Goal: Use online tool/utility: Utilize a website feature to perform a specific function

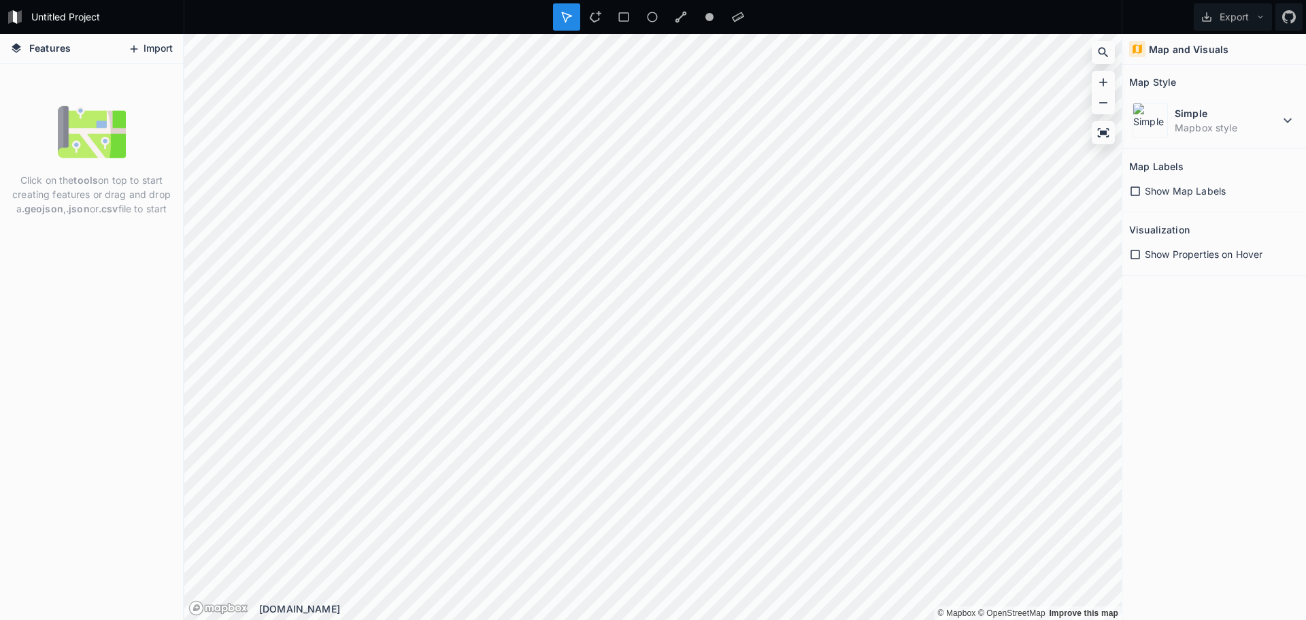
click at [161, 43] on button "Import" at bounding box center [150, 49] width 59 height 22
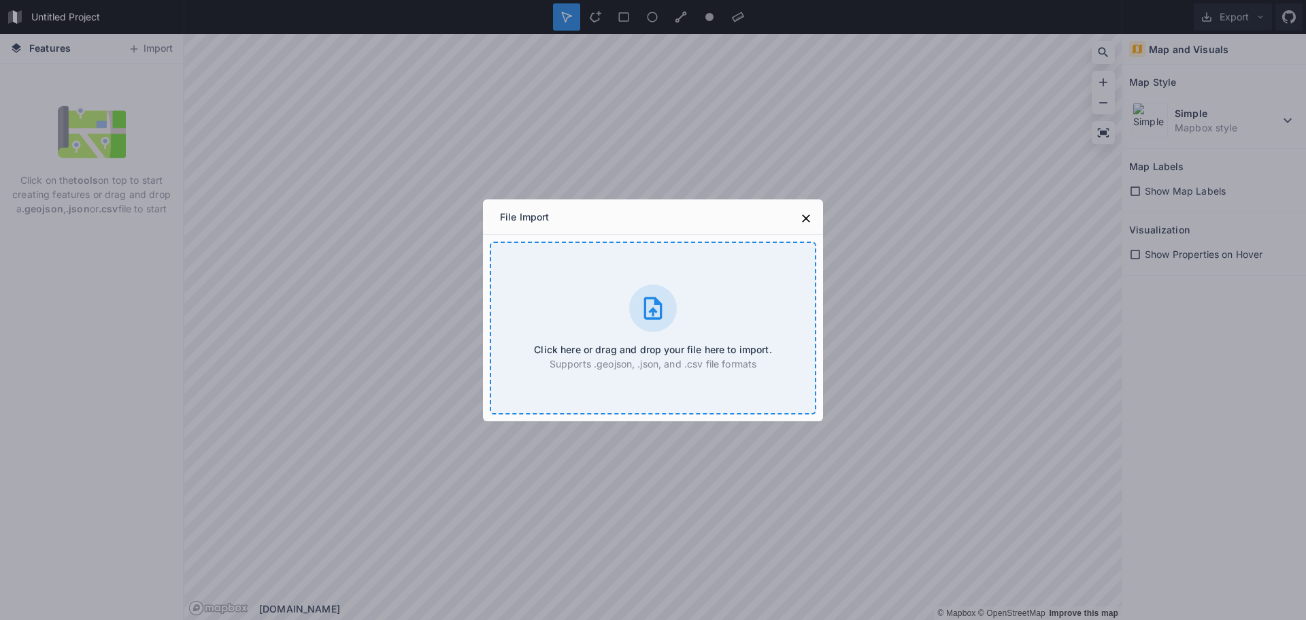
click at [639, 321] on div at bounding box center [653, 308] width 48 height 48
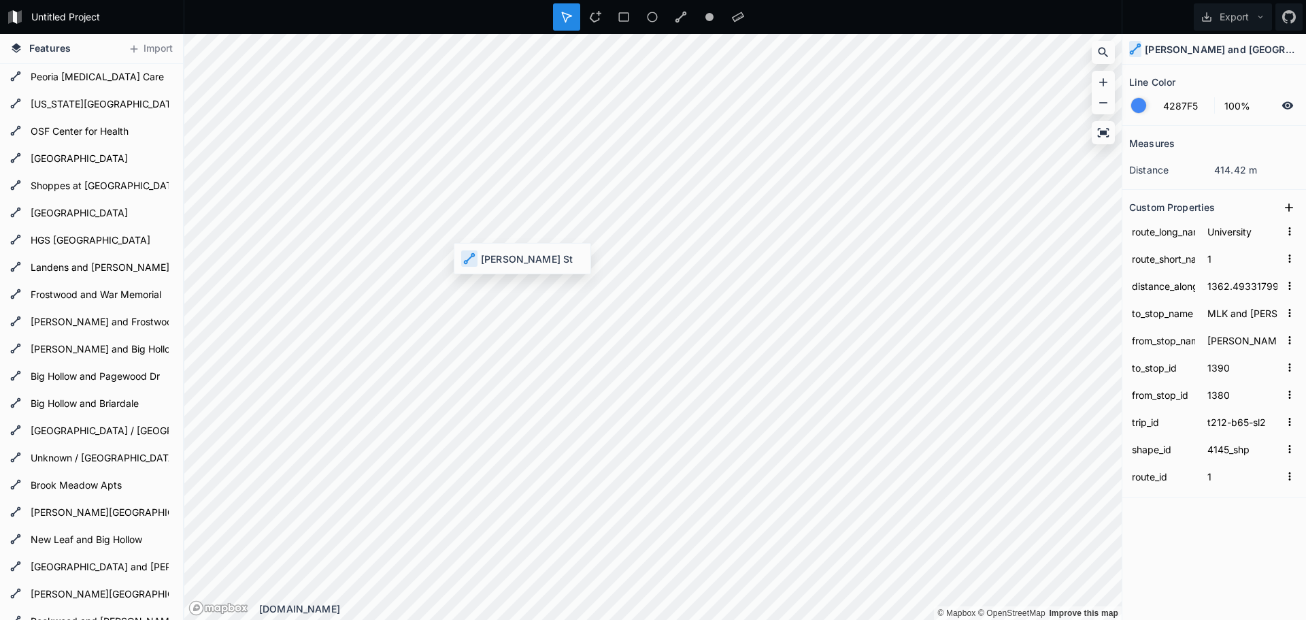
type input "1598.665737"
type input "[PERSON_NAME] and Garfield"
type input "[PERSON_NAME] St"
type input "2521"
type input "2511"
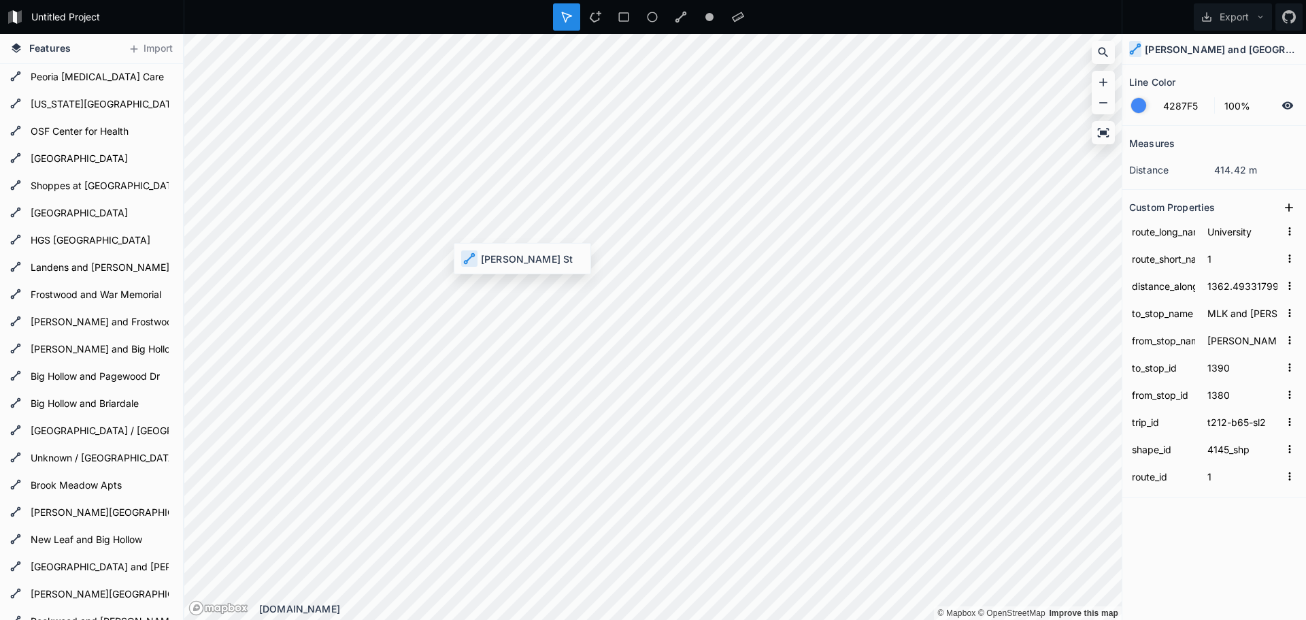
type input "t221-b192-sl2"
type input "4146_shp"
type input "1362.493317999993"
type input "MLK and [PERSON_NAME]"
type input "[PERSON_NAME] and [GEOGRAPHIC_DATA]"
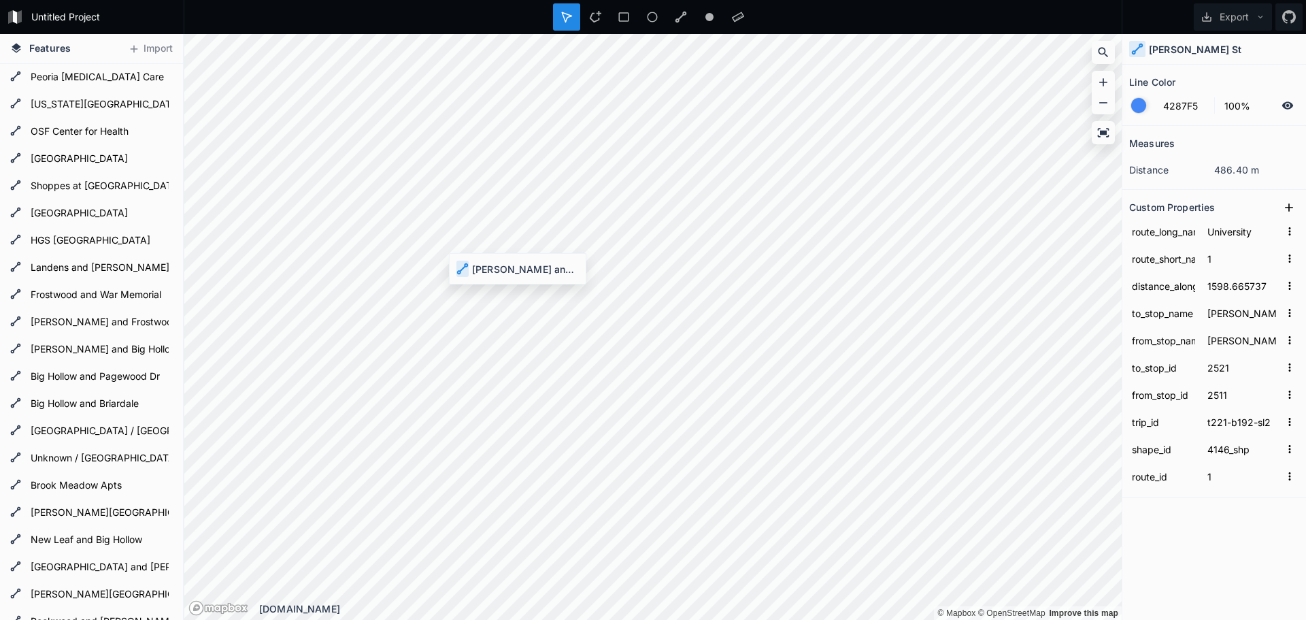
type input "1390"
type input "1380"
type input "t212-b65-sl2"
type input "4145_shp"
type input "703.0333600000013"
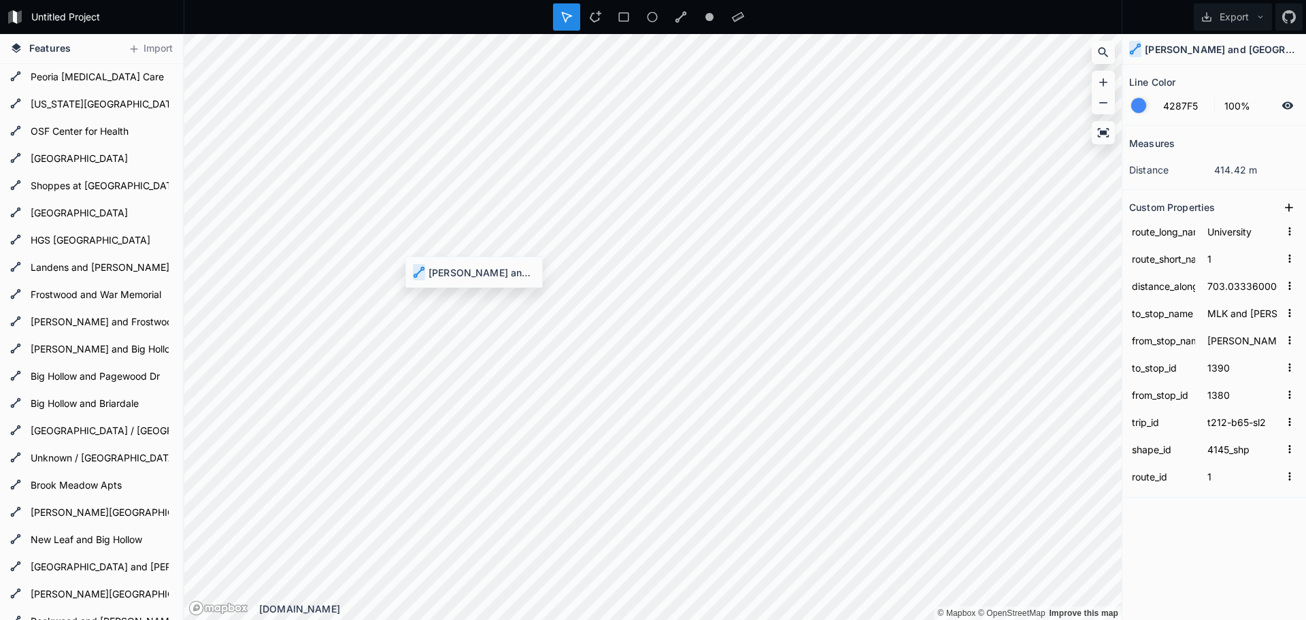
type input "[PERSON_NAME] and [GEOGRAPHIC_DATA]"
type input "[PERSON_NAME] and [PERSON_NAME] Terrace"
type input "1380"
type input "1370"
type input "Western"
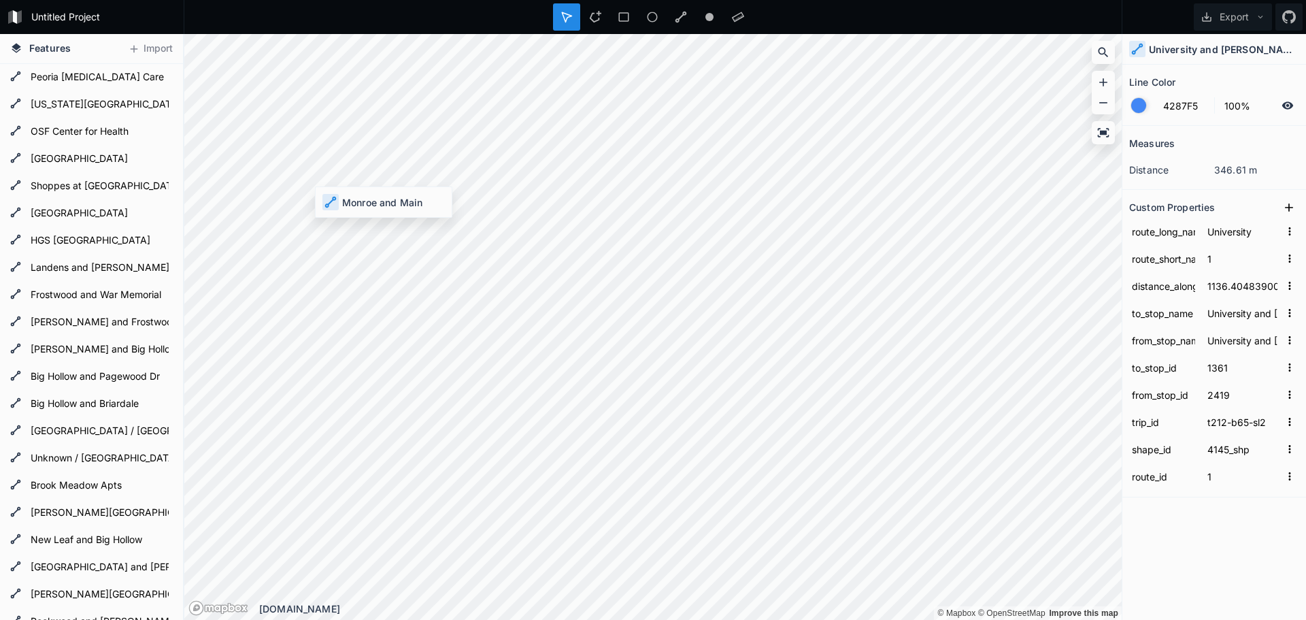
type input "11"
type input "2947.982802999999"
type input "CityLink Transit Center"
type input "Monroe and Main"
type input "1481"
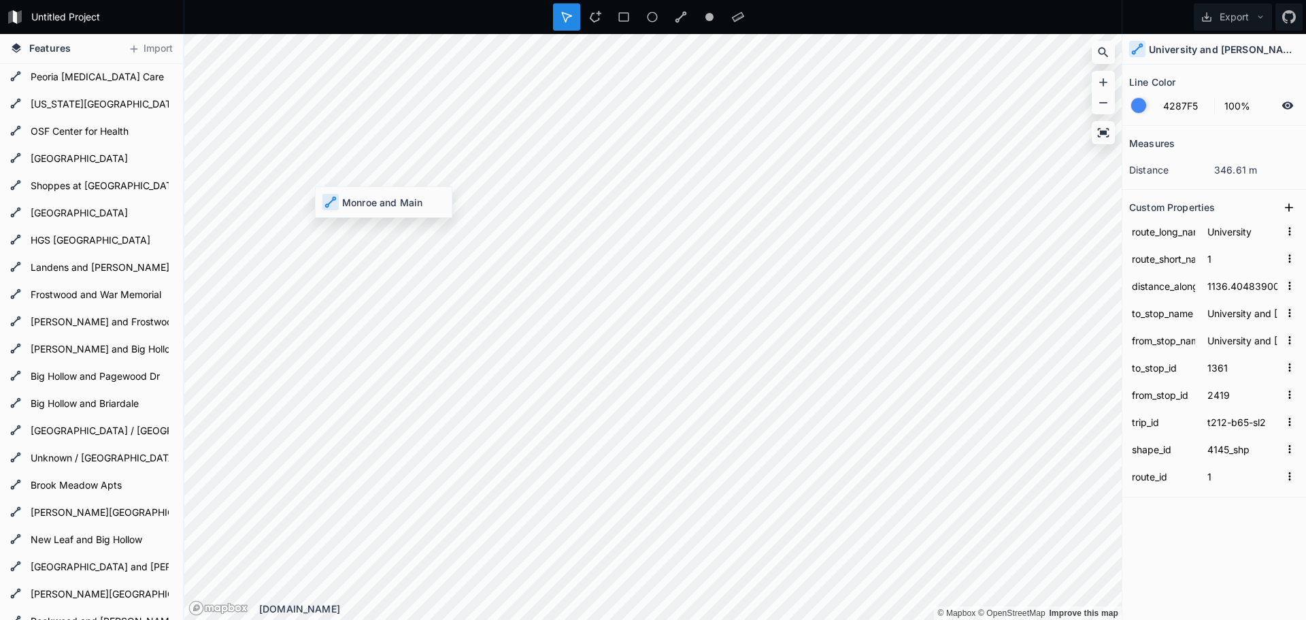
type input "5301"
type input "t21C-b44D-sl2"
type input "4150_shp"
type input "11"
type input "1206.144251000001"
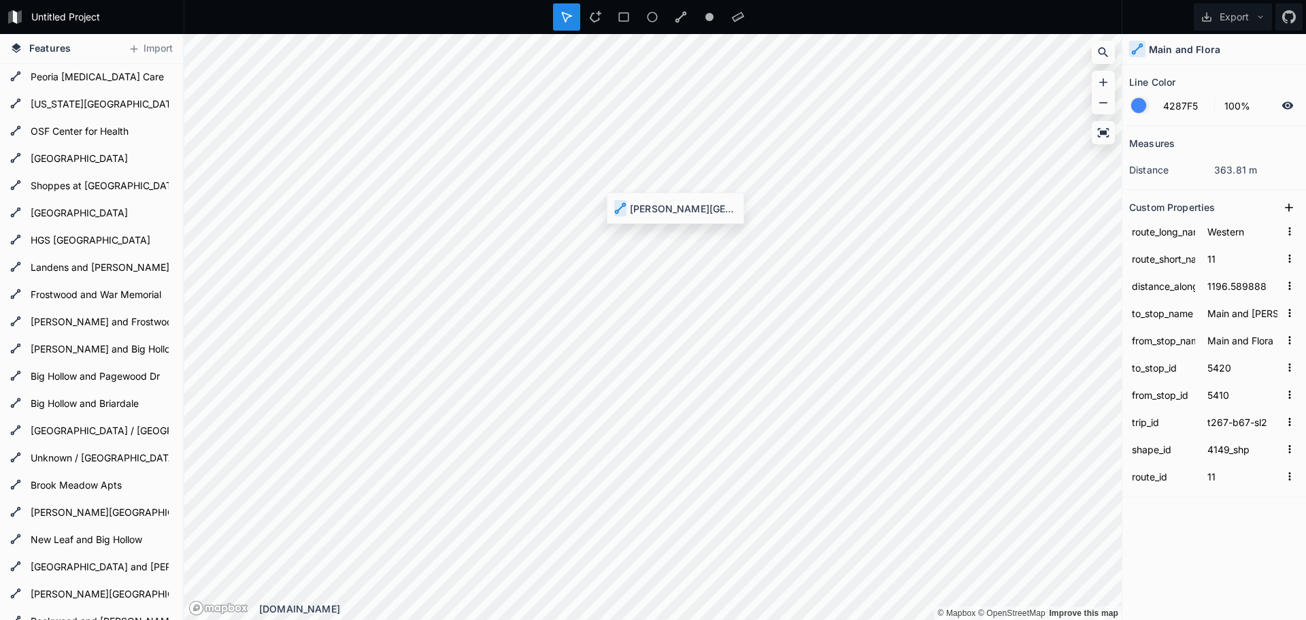
type input "Main and Flora"
type input "[PERSON_NAME][GEOGRAPHIC_DATA]"
type input "5410"
type input "5401"
type input "580.0775560000002"
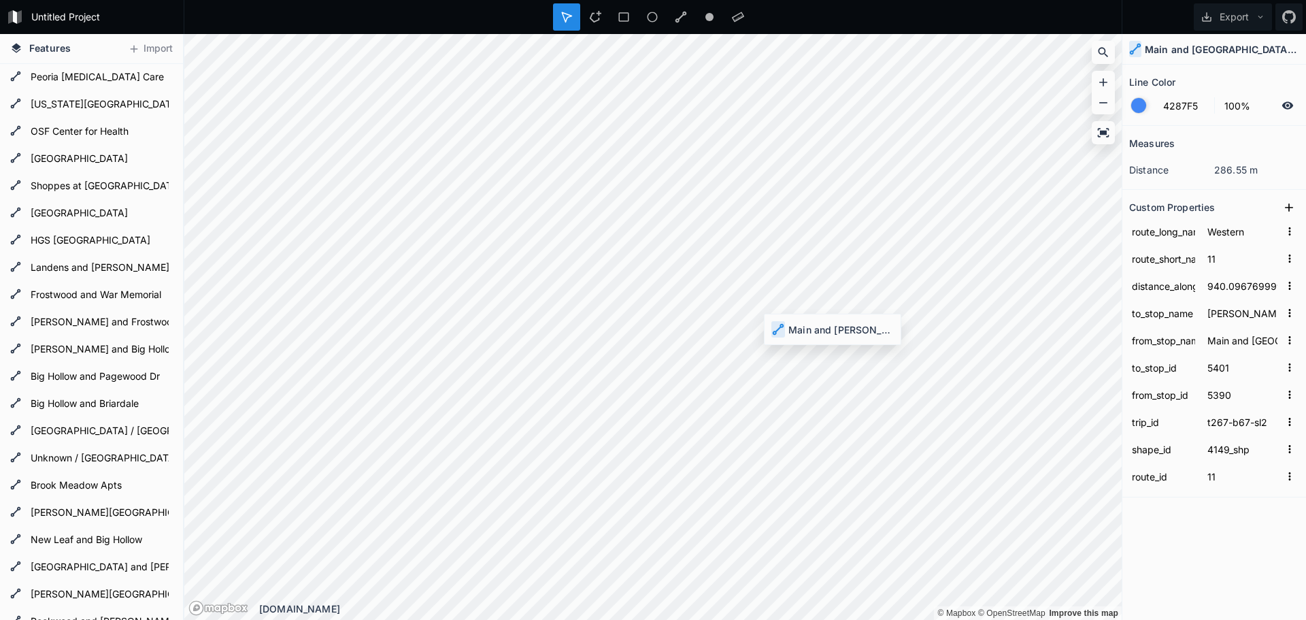
type input "Main and [GEOGRAPHIC_DATA]/Thirty-Thirty Coffee"
type input "Main and [PERSON_NAME]"
type input "5390"
type input "5380"
type input "364.951431"
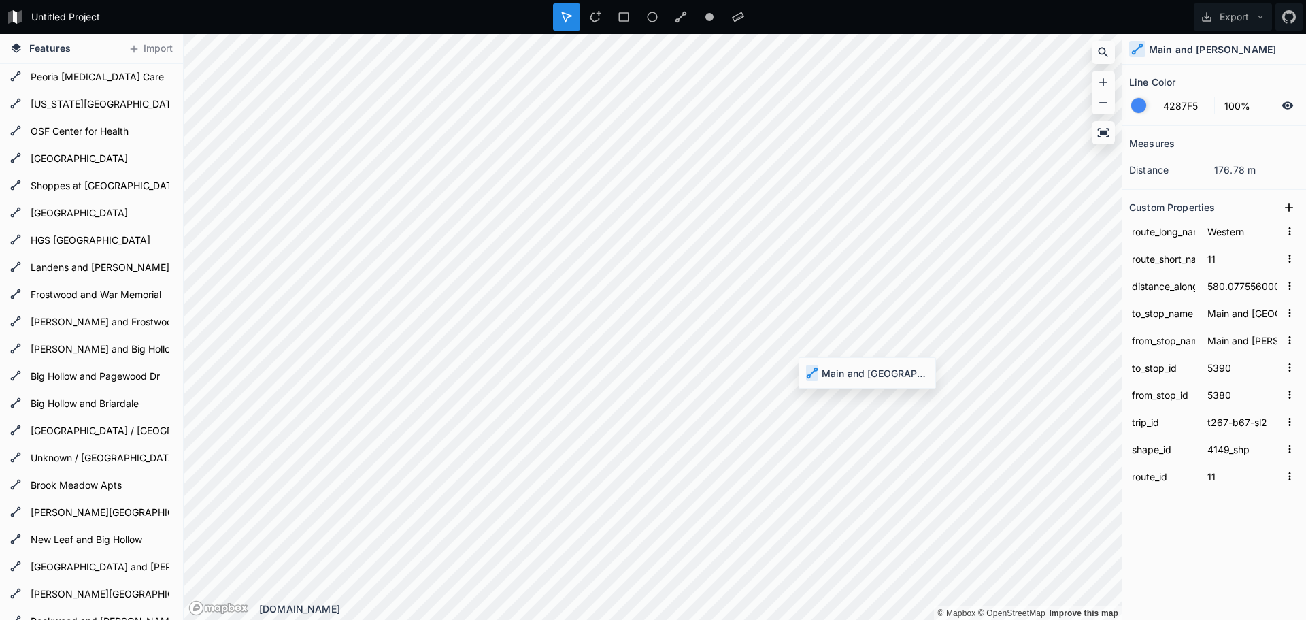
type input "Main and [PERSON_NAME]"
type input "Main and [GEOGRAPHIC_DATA]"
type input "5380"
type input "5370"
type input "[PERSON_NAME]"
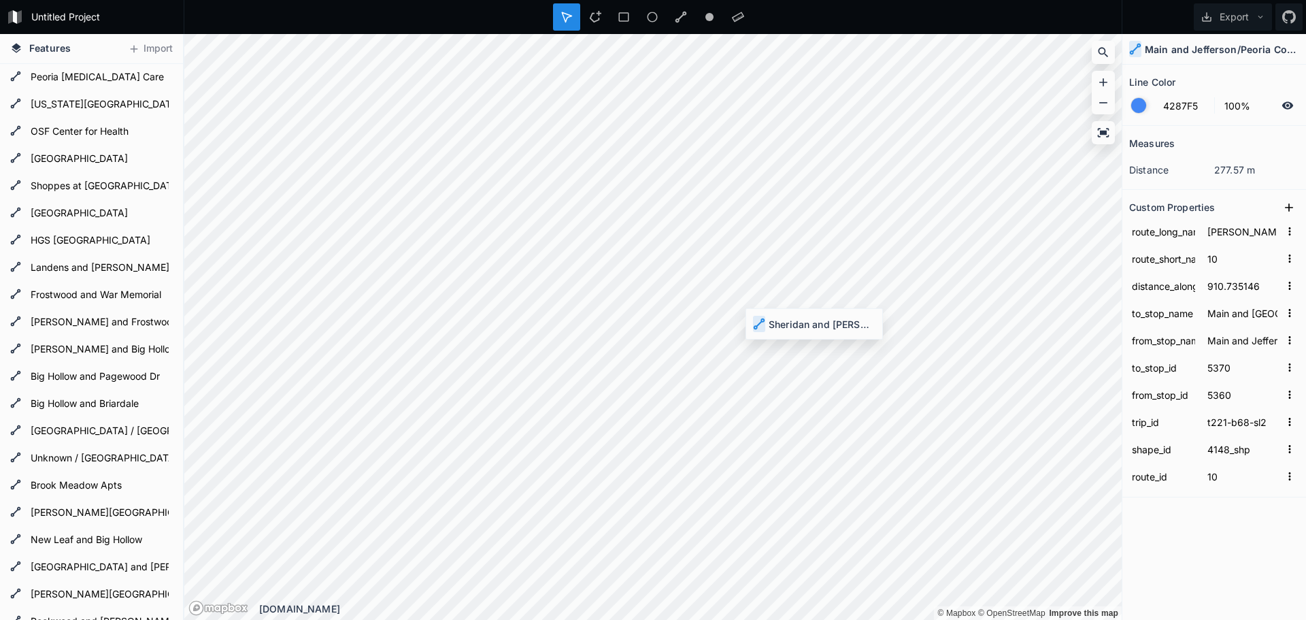
type input "4"
type input "841.3634560000064"
type input "Sheridan and [US_STATE]/[GEOGRAPHIC_DATA]"
type input "Sheridan and [PERSON_NAME]"
type input "6160"
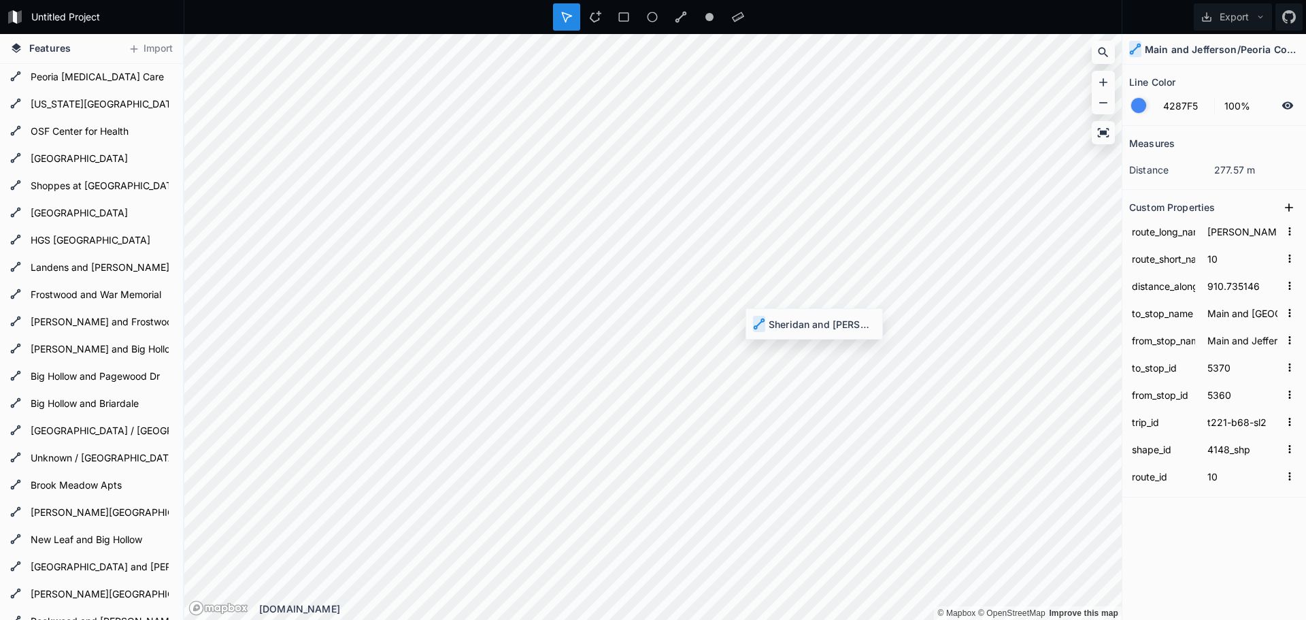
type input "6150"
type input "t208-b191-sl2"
type input "4168_shp"
type input "4"
type input "782.2014840000047"
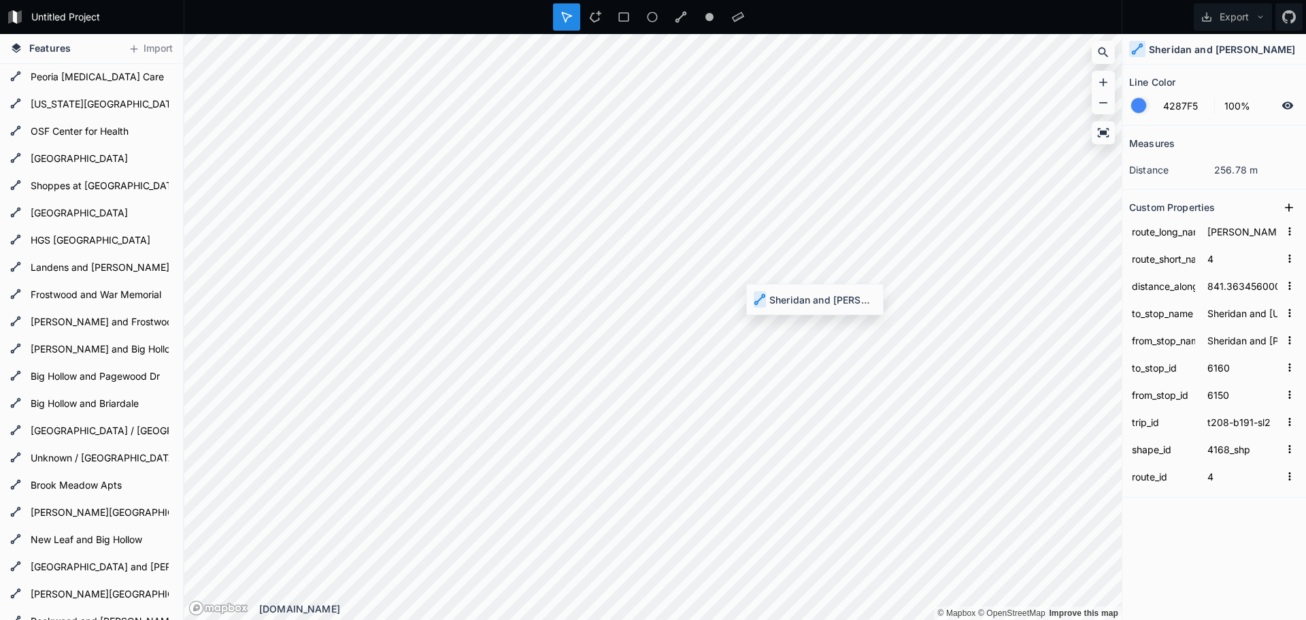
type input "[PERSON_NAME] and [PERSON_NAME]"
type input "Sheridan and [PERSON_NAME]"
type input "6140"
type input "6130"
type input "655.0425649999961"
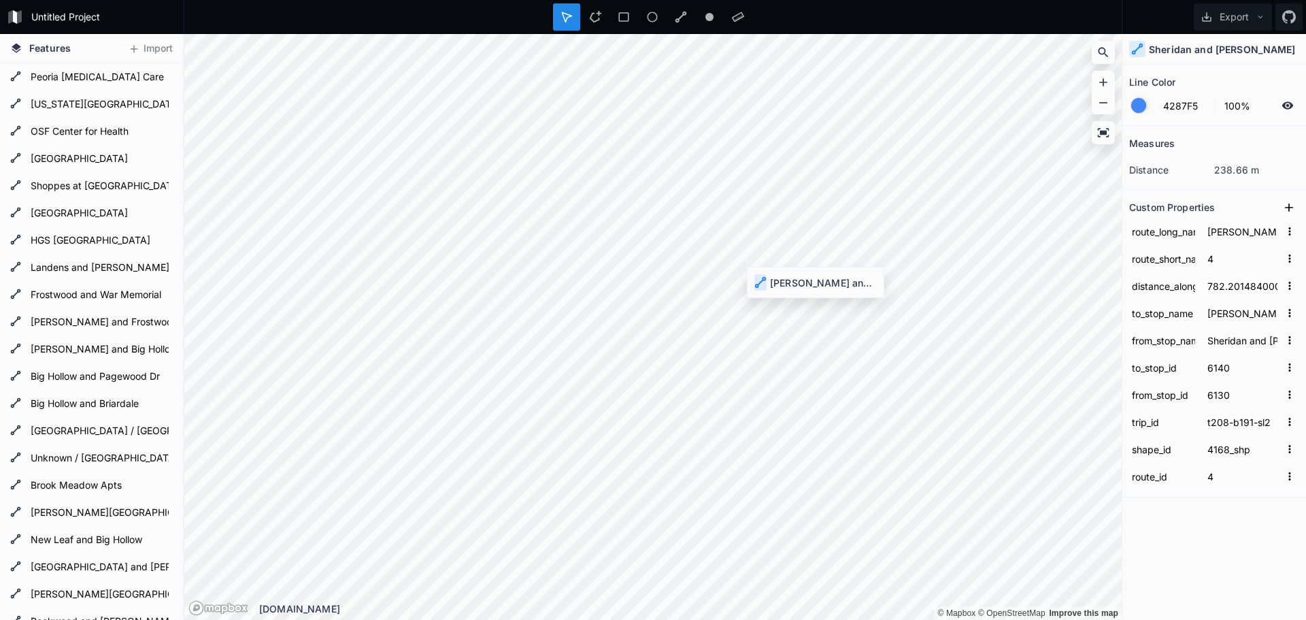
type input "Sheridan and [PERSON_NAME]"
type input "[PERSON_NAME] and [PERSON_NAME]"
type input "6130"
type input "6120"
type input "698.9698050000006"
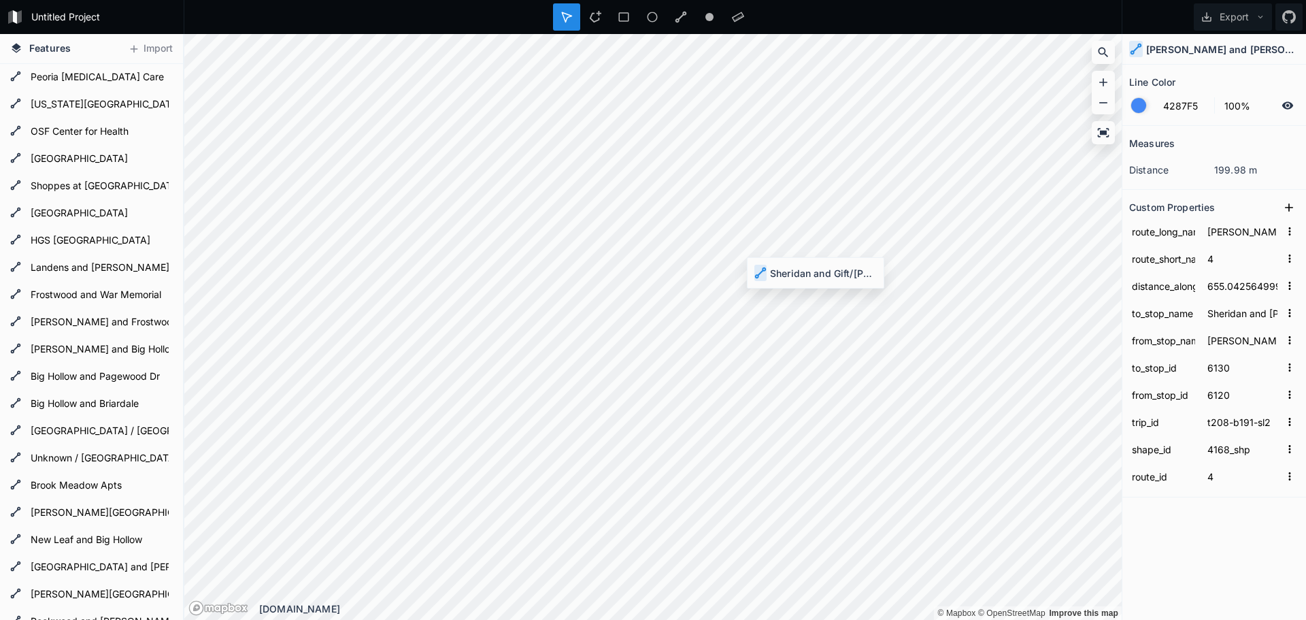
type input "[PERSON_NAME] and [PERSON_NAME]"
type input "Sheridan and Gift/[PERSON_NAME]"
type input "6120"
type input "6110"
type input "1326.527107"
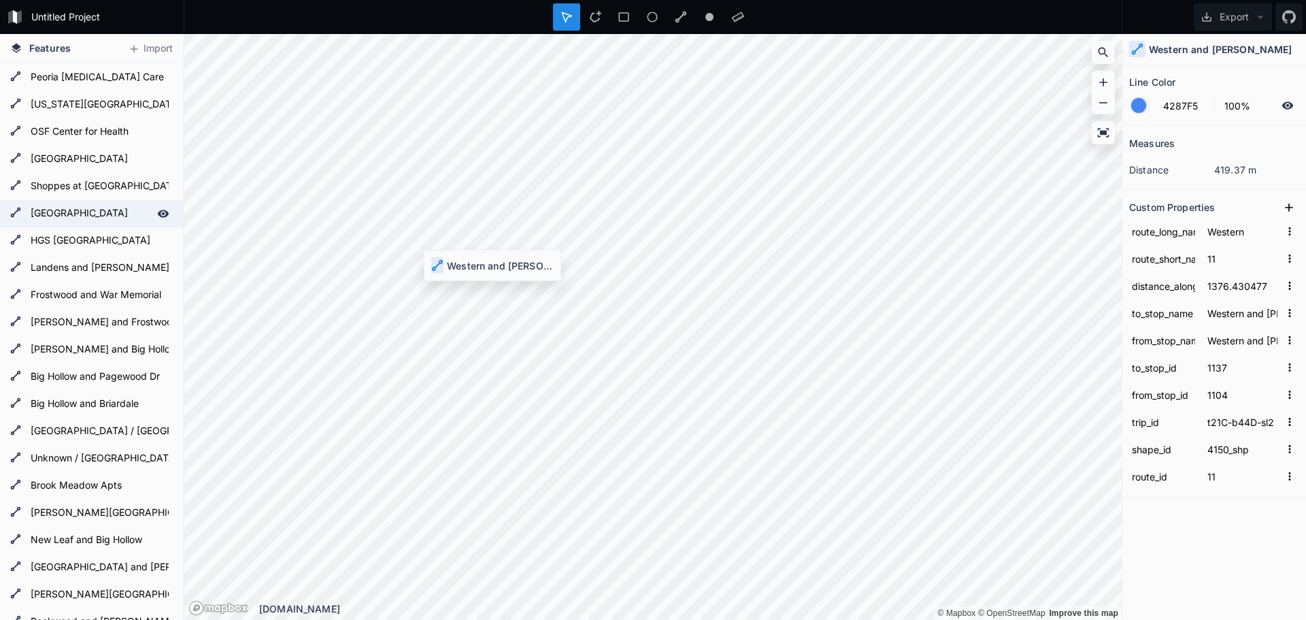
type input "Western and [PERSON_NAME]"
type input "1103"
type input "1102"
type input "4685.735473999997"
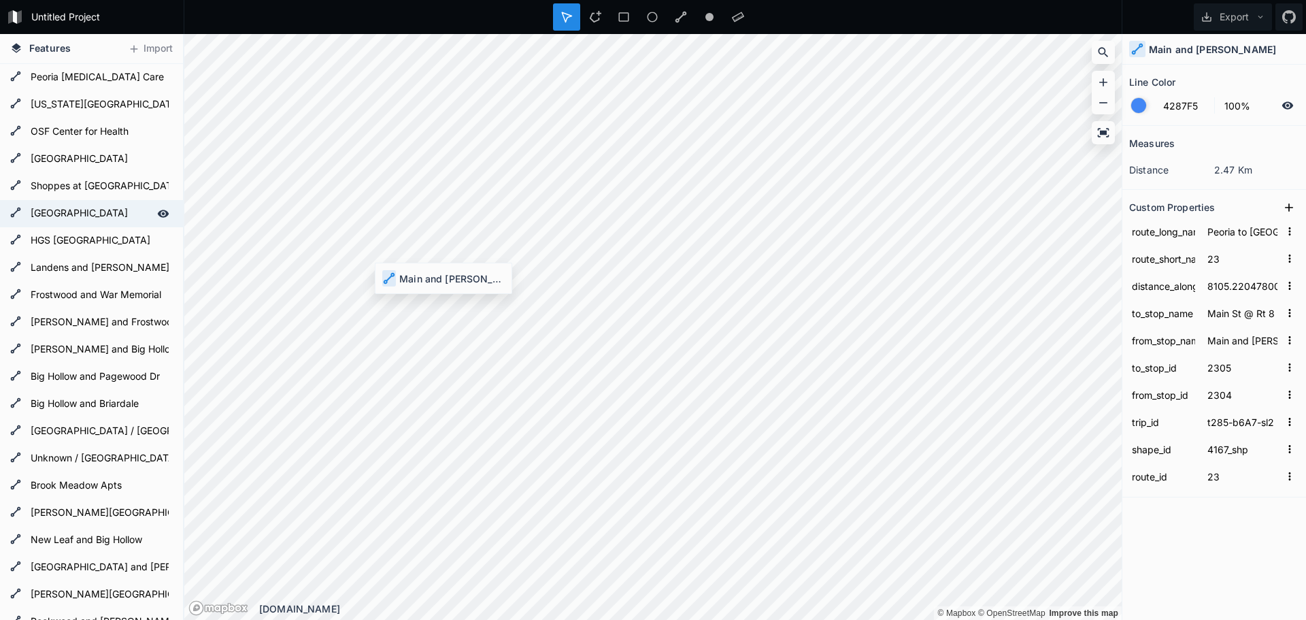
type input "600 Main"
type input "2313"
type input "2311"
type input "t267-b6A5-sl2"
type input "4166_shp"
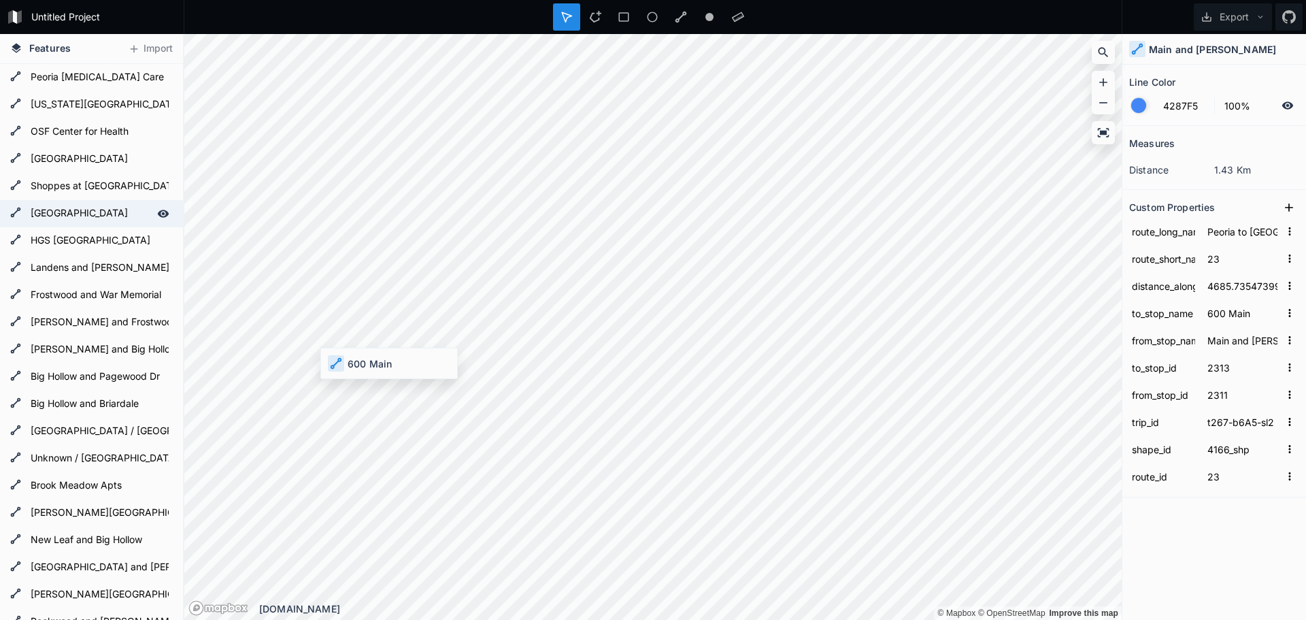
type input "4646.495870000002"
type input "US 29 and Main/[PERSON_NAME]"
type input "600 Main"
type input "2314"
type input "2313"
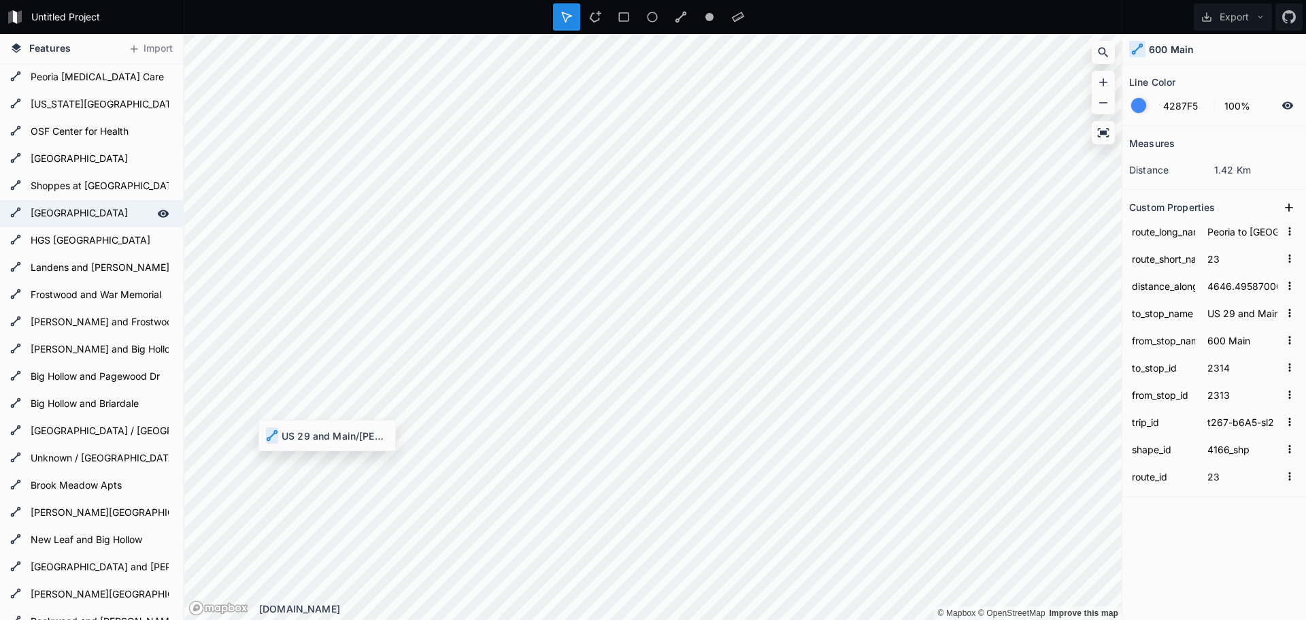
type input "27329.12412"
type input "[GEOGRAPHIC_DATA]"
type input "US 29 and Main/[PERSON_NAME]"
type input "2301"
type input "2314"
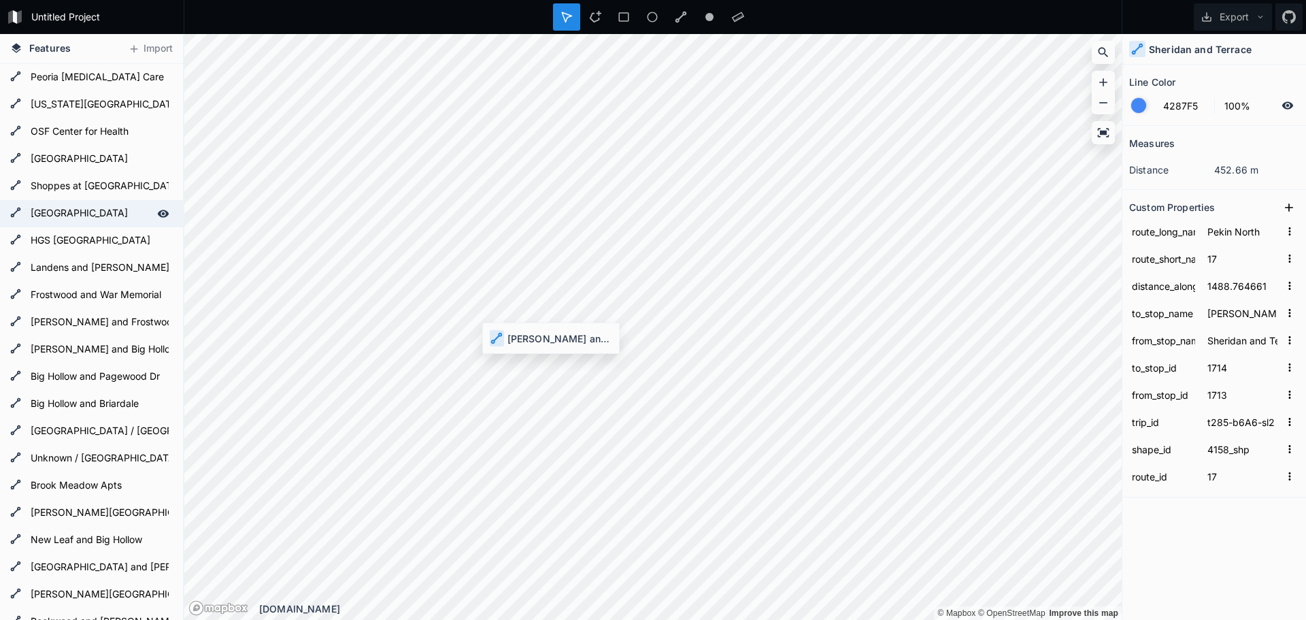
type input "1390.375708"
type input "Sheridan and 14th"
type input "[PERSON_NAME] and 12th"
type input "1715"
type input "1714"
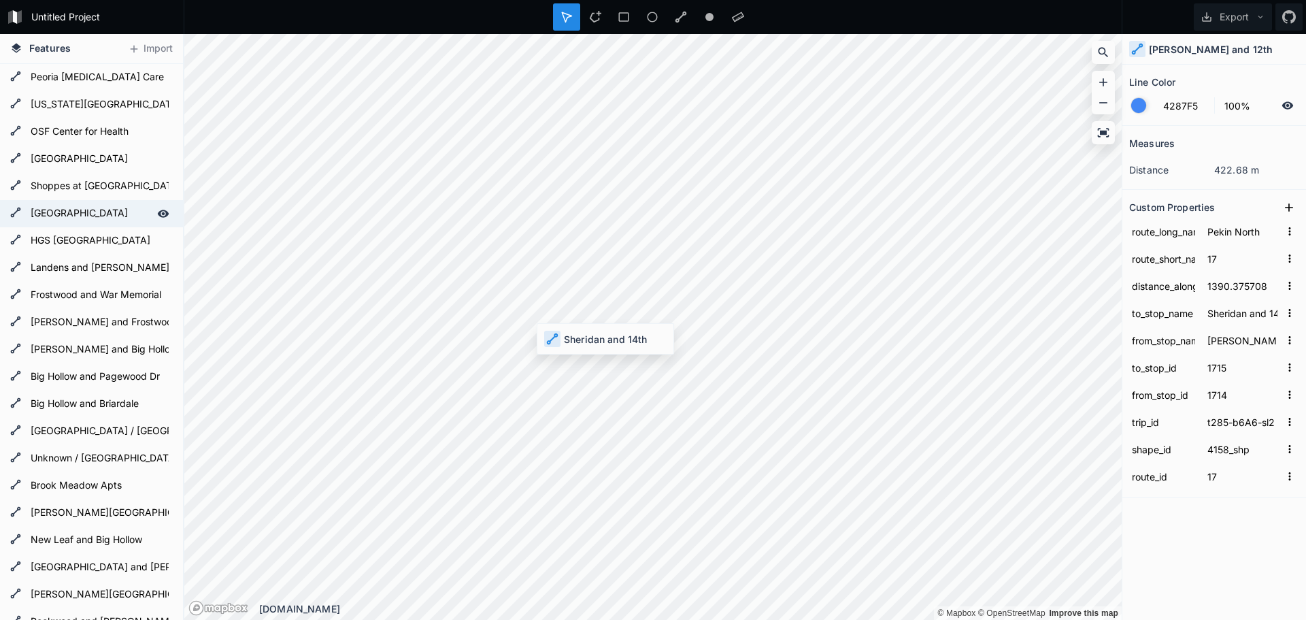
type input "522.9085080000004"
type input "Sheridan and [PERSON_NAME]"
type input "Sheridan and 14th"
type input "1716"
type input "1715"
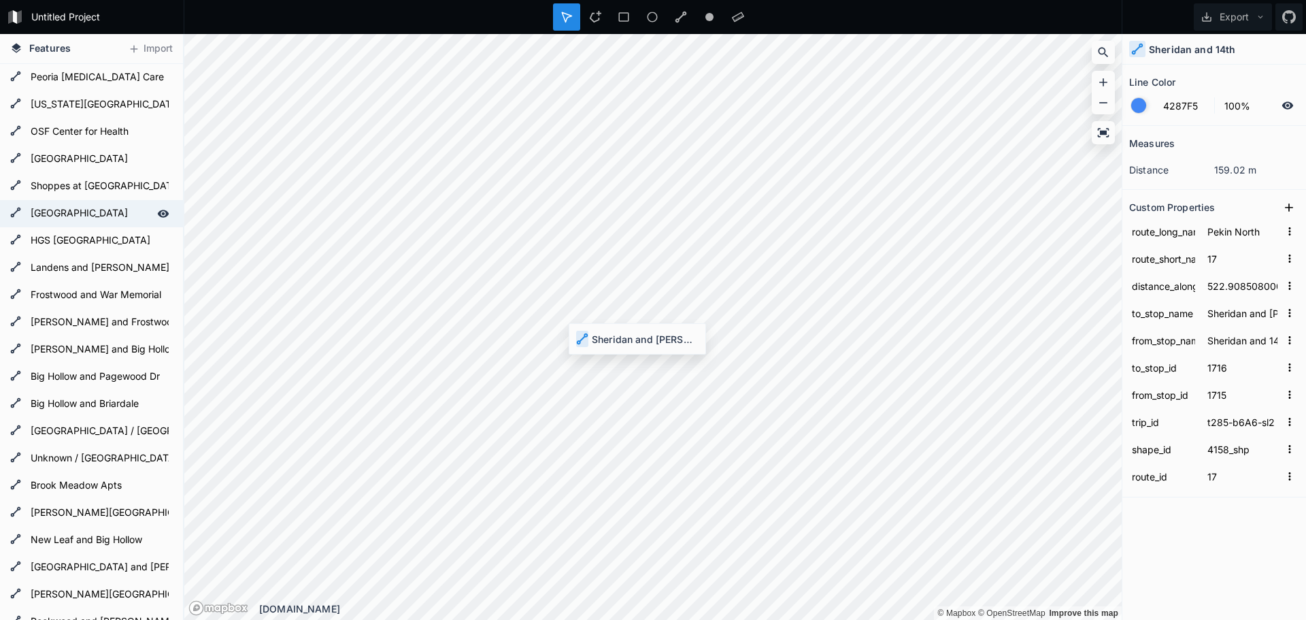
type input "1865.613515999999"
type input "[GEOGRAPHIC_DATA] and Westgate"
type input "Sheridan and [PERSON_NAME]"
type input "1717"
type input "1716"
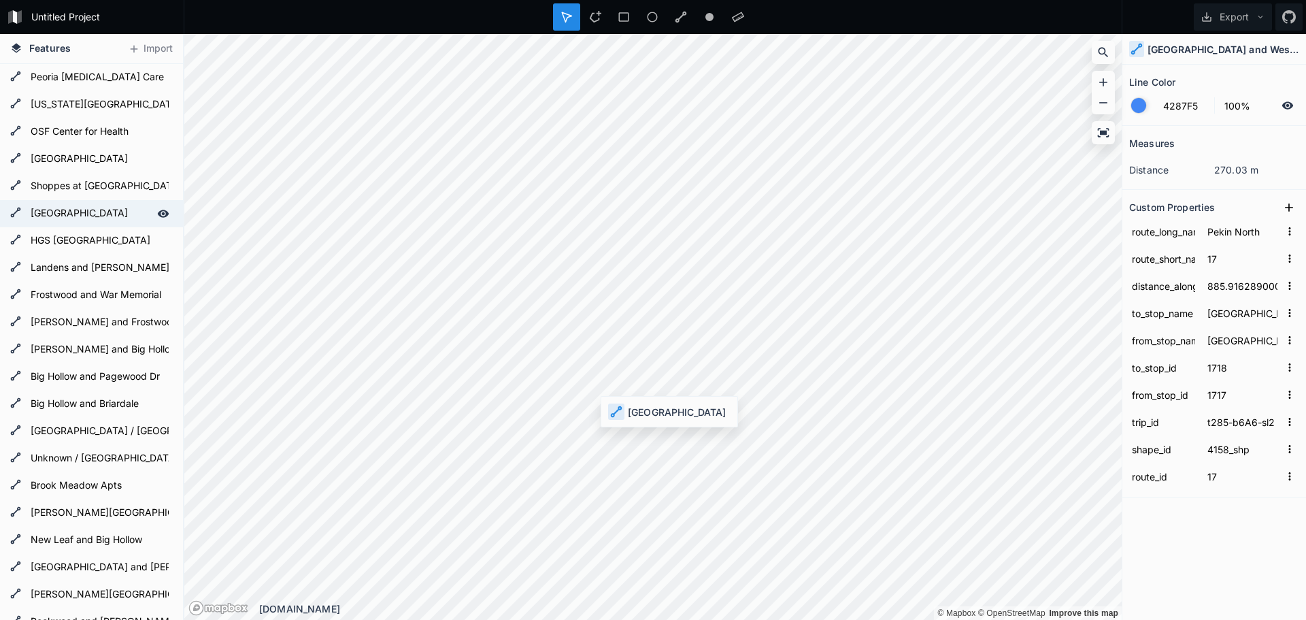
type input "1289.604157999998"
type input "[PERSON_NAME] and Willow"
type input "[GEOGRAPHIC_DATA]"
type input "1719"
type input "1718"
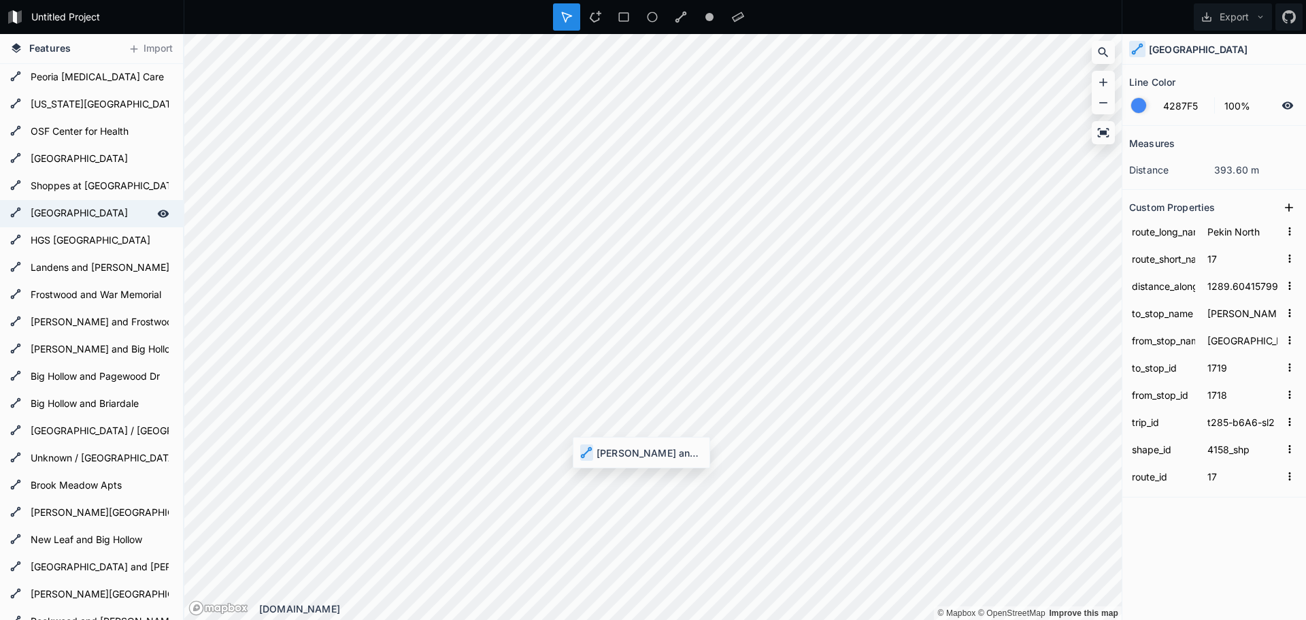
type input "813.3058920000003"
type input "[PERSON_NAME] and [PERSON_NAME]"
type input "[PERSON_NAME] and Willow"
type input "1720"
type input "1719"
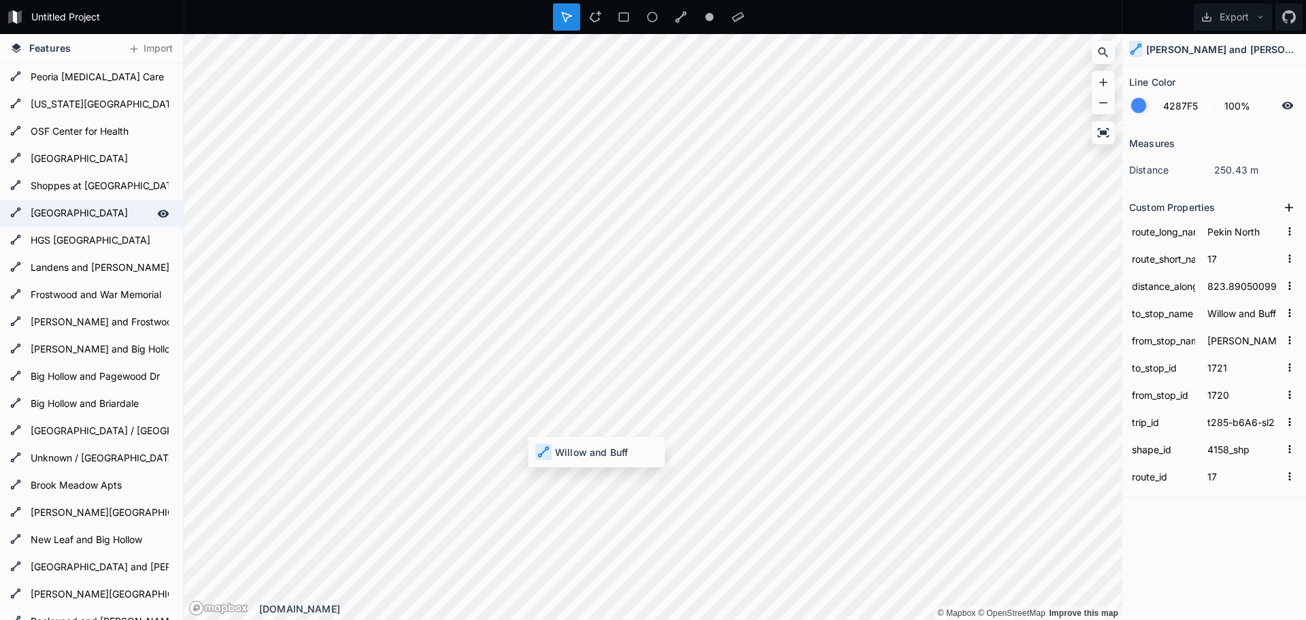
type input "5499.766422000001"
type input "Broadway and 20th"
type input "Willow and Buff"
type input "1722"
type input "1721"
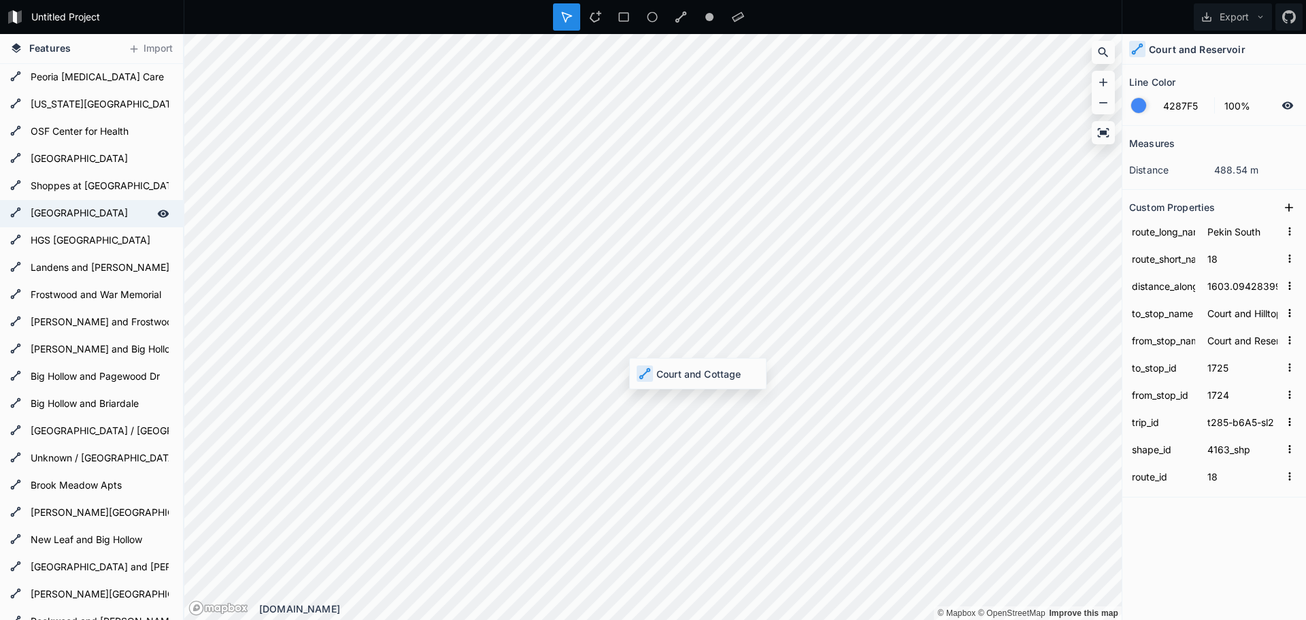
type input "824.0845899999986"
type input "Court and Reservoir"
type input "Court and Cottage"
type input "1724"
type input "1723"
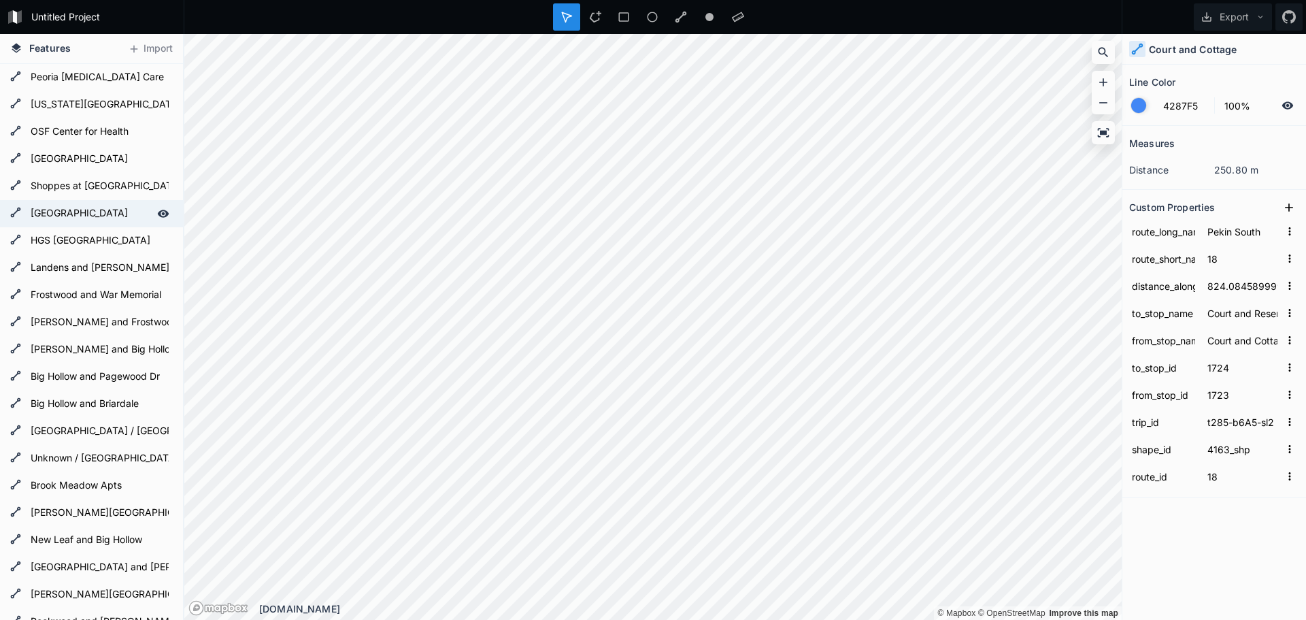
type input "4985.063749000001"
type input "Court and Cottage"
type input "[GEOGRAPHIC_DATA]"
type input "1723"
type input "3038"
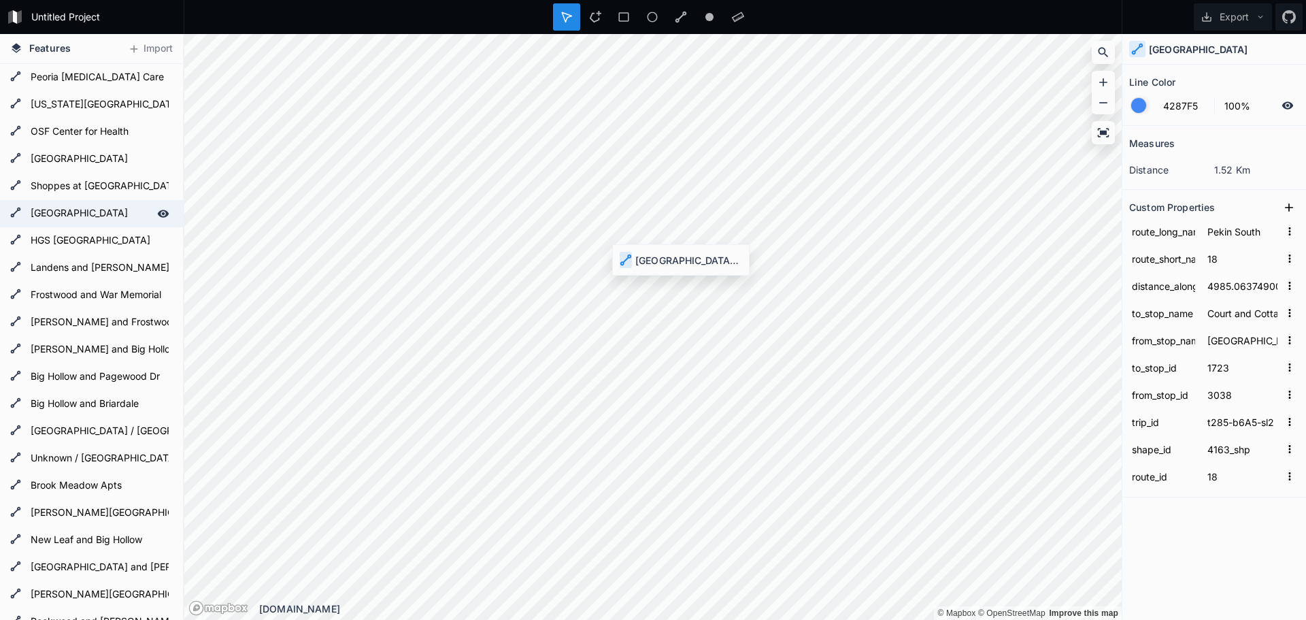
type input "Pekin North"
type input "17"
type input "1450.971589000001"
type input "Brookmeadows Apts"
type input "[GEOGRAPHIC_DATA] and [GEOGRAPHIC_DATA]"
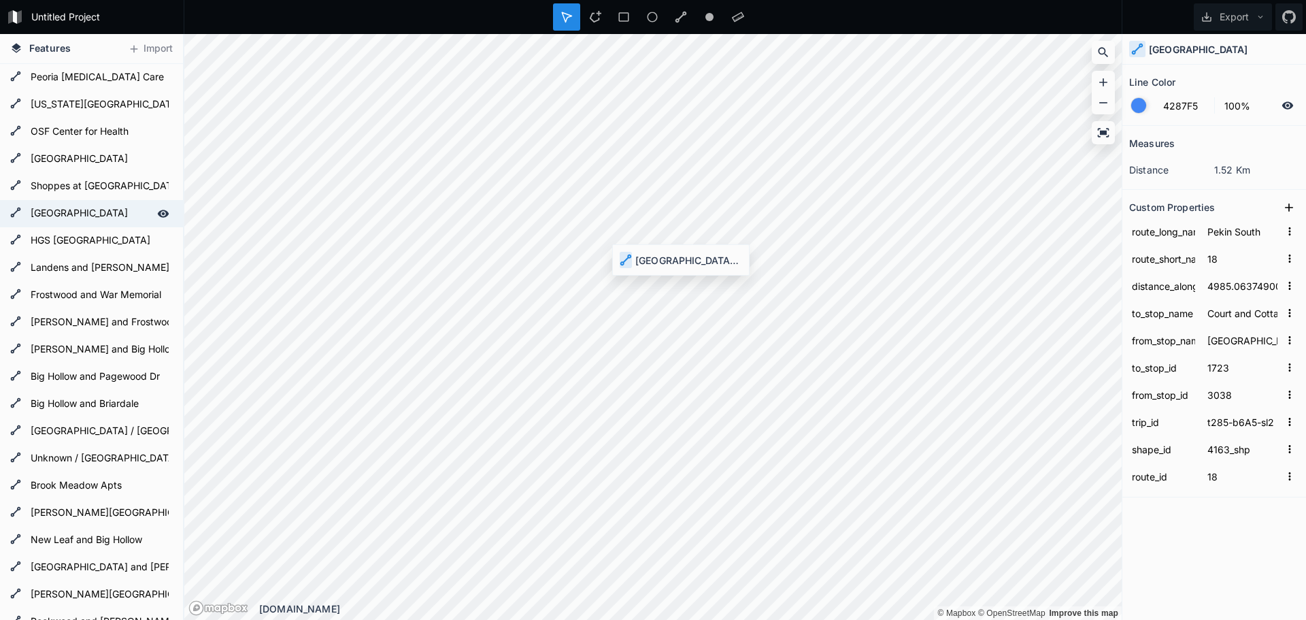
type input "1707"
type input "1706"
type input "t285-b6A6-sl2"
type input "4158_shp"
type input "17"
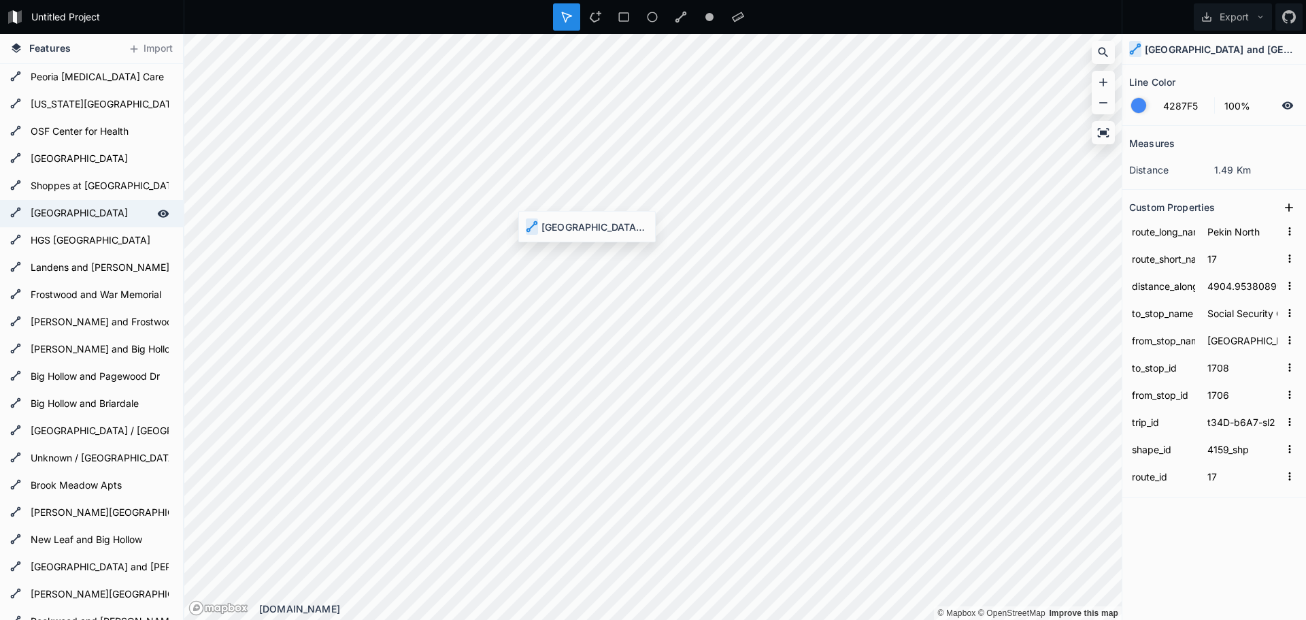
type input "1450.971589000001"
type input "Brookmeadows Apts"
type input "1707"
type input "t285-b6A6-sl2"
type input "4158_shp"
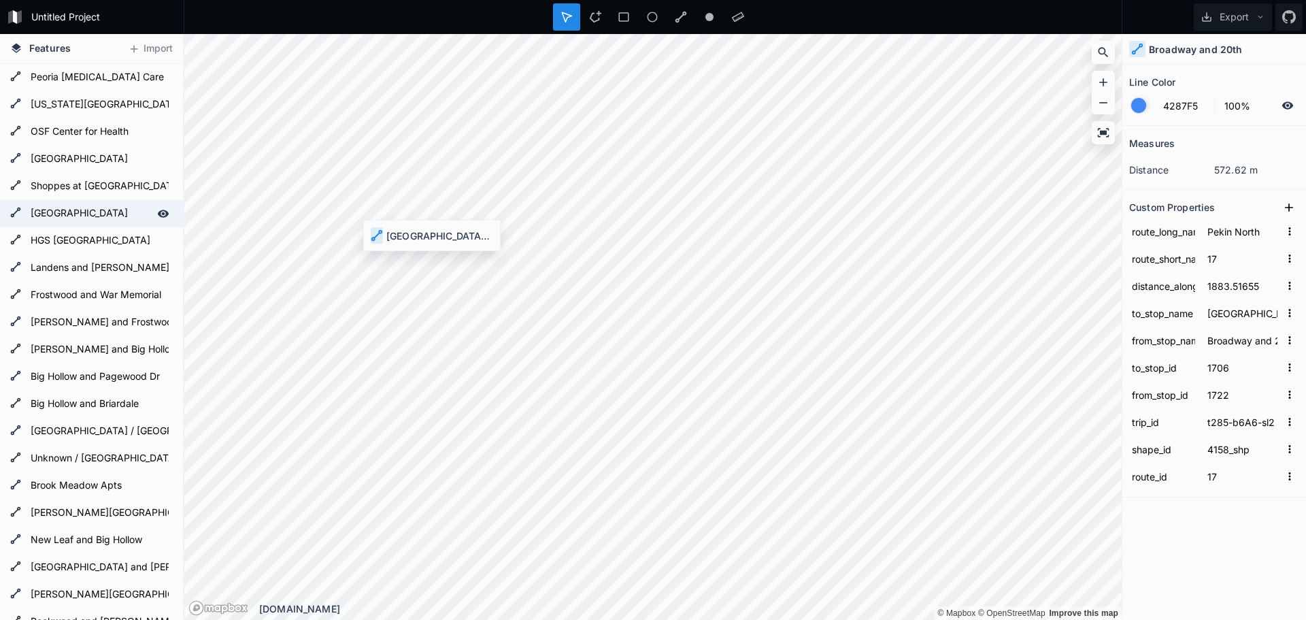
type input "1450.971589000001"
type input "Brookmeadows Apts"
type input "[GEOGRAPHIC_DATA] and [GEOGRAPHIC_DATA]"
type input "1707"
type input "1706"
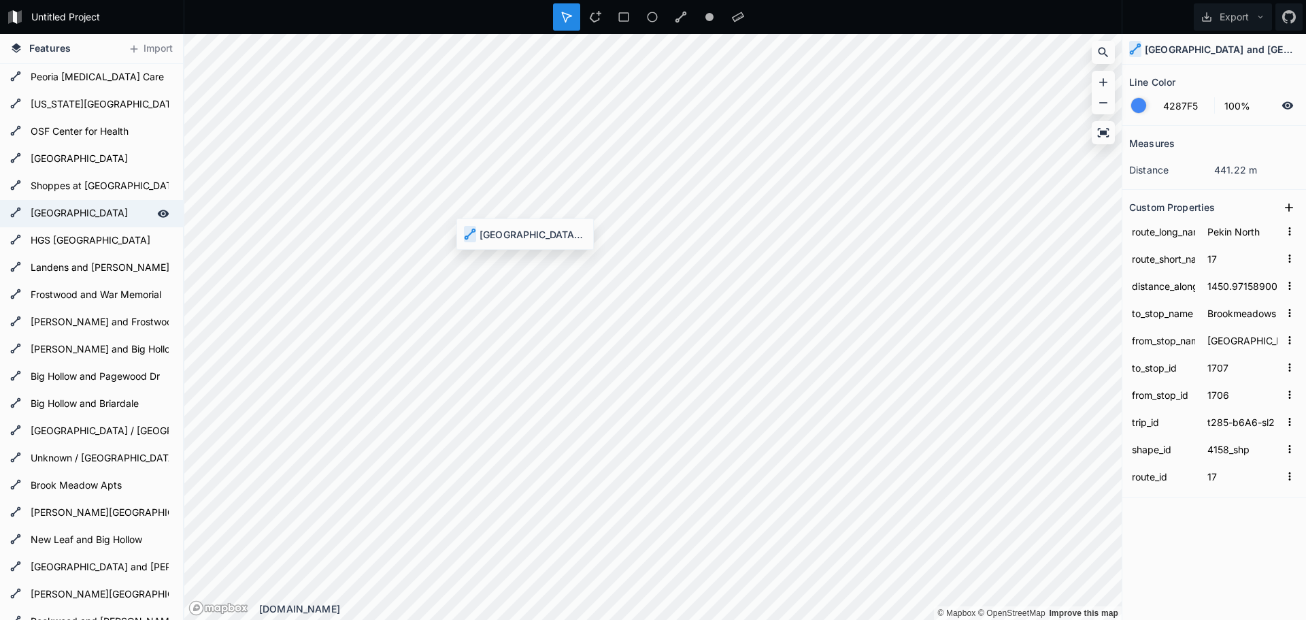
type input "4904.953808999999"
type input "Social Security Office Pekin"
type input "1708"
type input "t34D-b6A7-sl2"
type input "4159_shp"
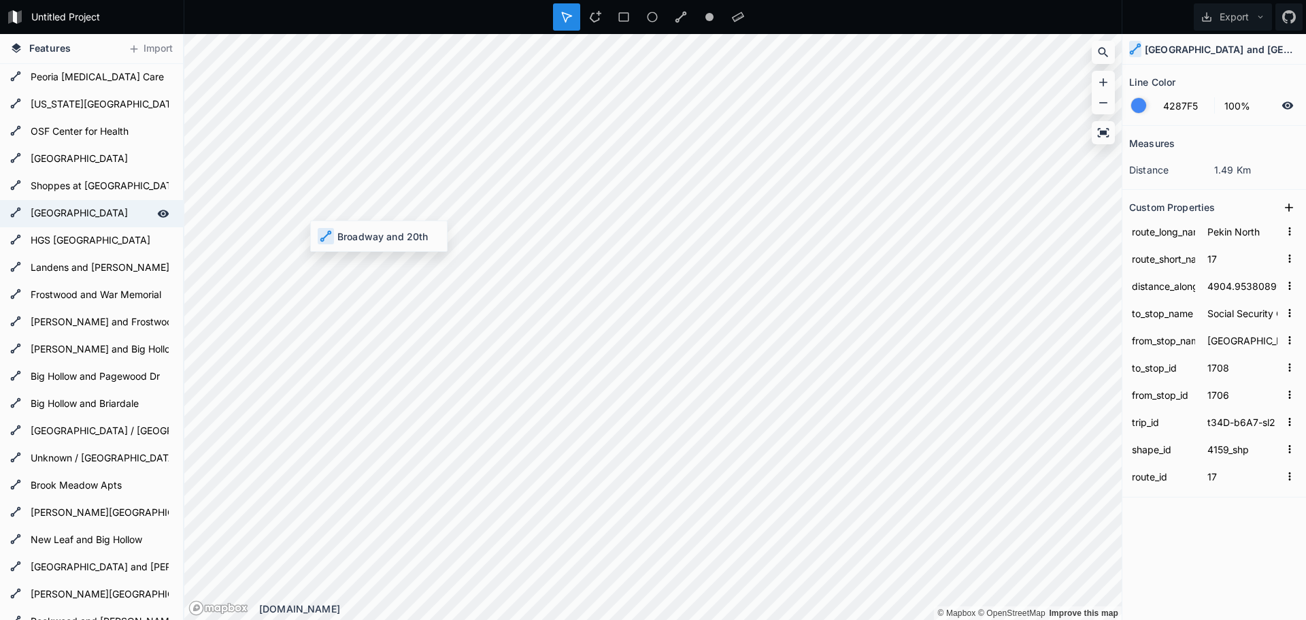
type input "1883.51655"
type input "[GEOGRAPHIC_DATA] and [GEOGRAPHIC_DATA]"
type input "Broadway and 20th"
type input "1706"
type input "1722"
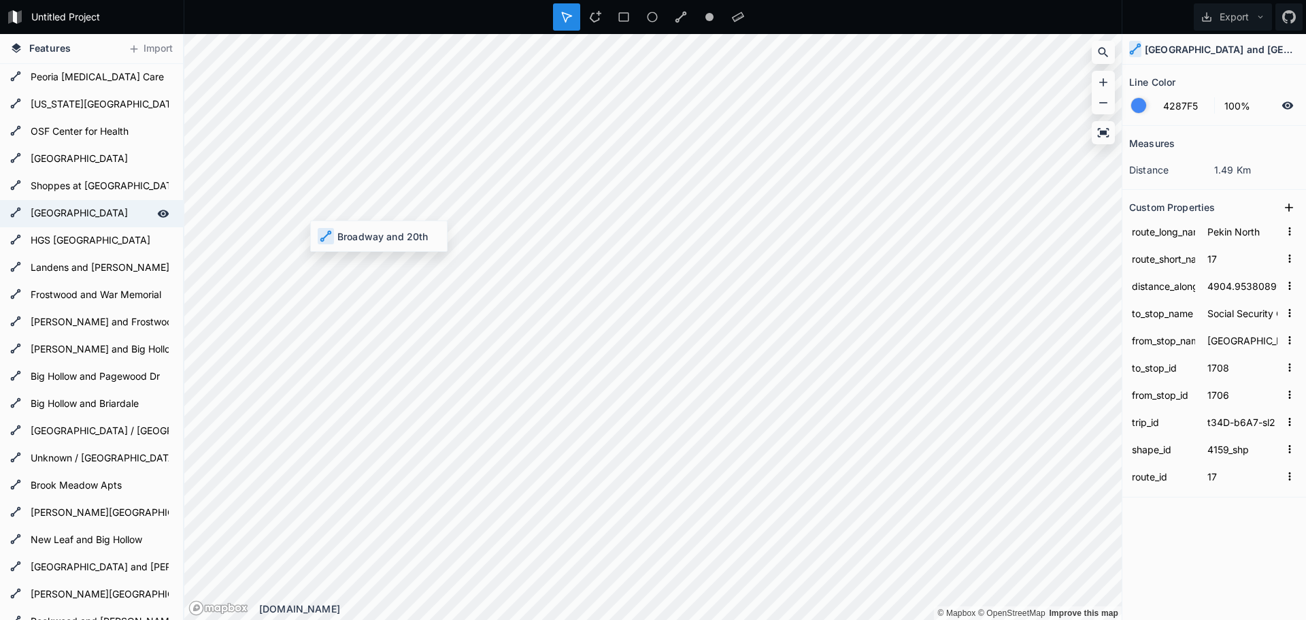
type input "t285-b6A6-sl2"
type input "4158_shp"
type input "1450.971589000001"
type input "Brookmeadows Apts"
type input "[GEOGRAPHIC_DATA] and [GEOGRAPHIC_DATA]"
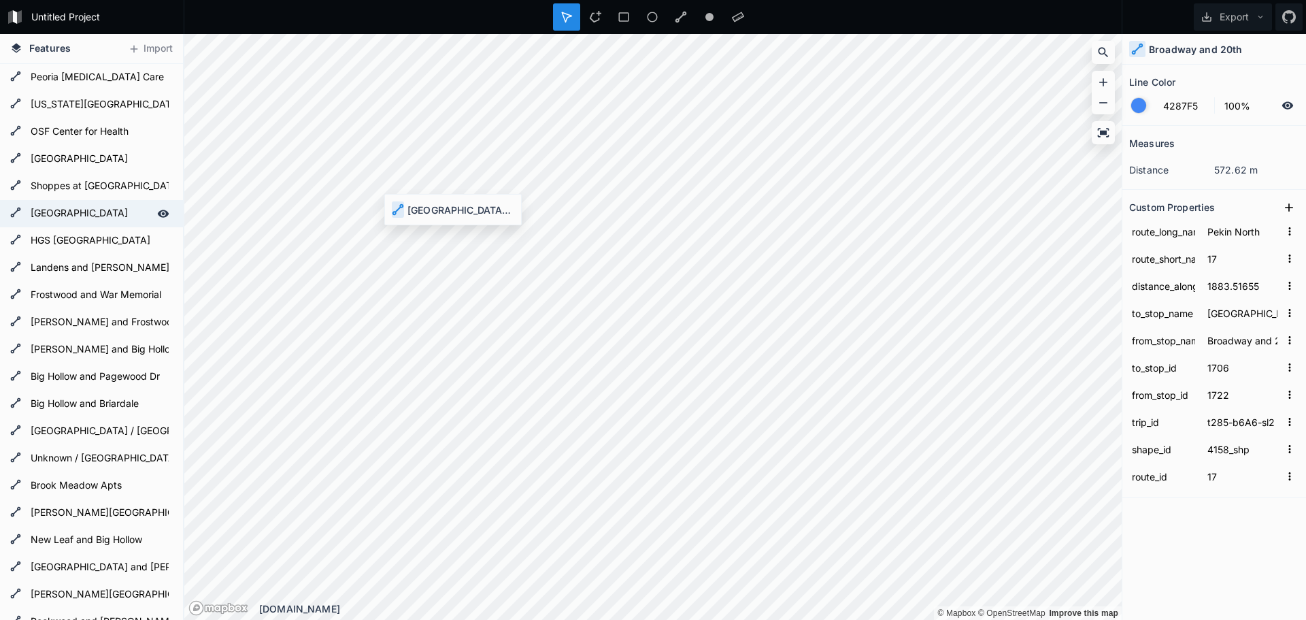
type input "1707"
type input "1706"
type input "5499.766422000001"
type input "Broadway and 20th"
type input "Willow and Buff"
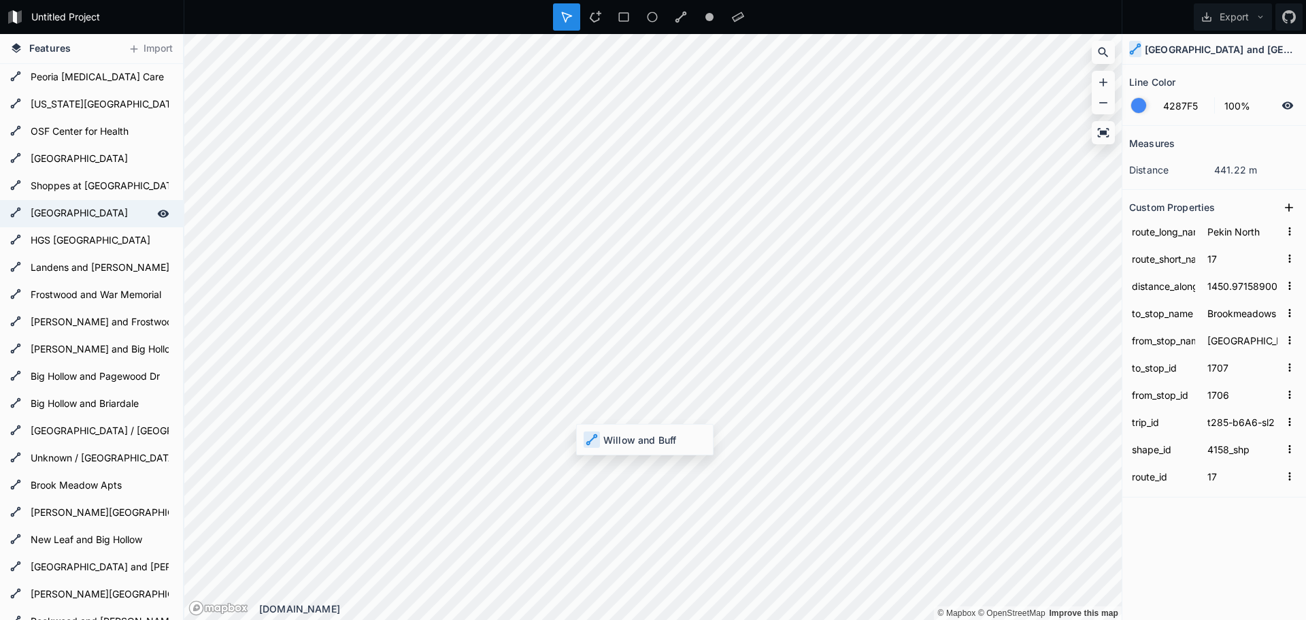
type input "1722"
type input "1721"
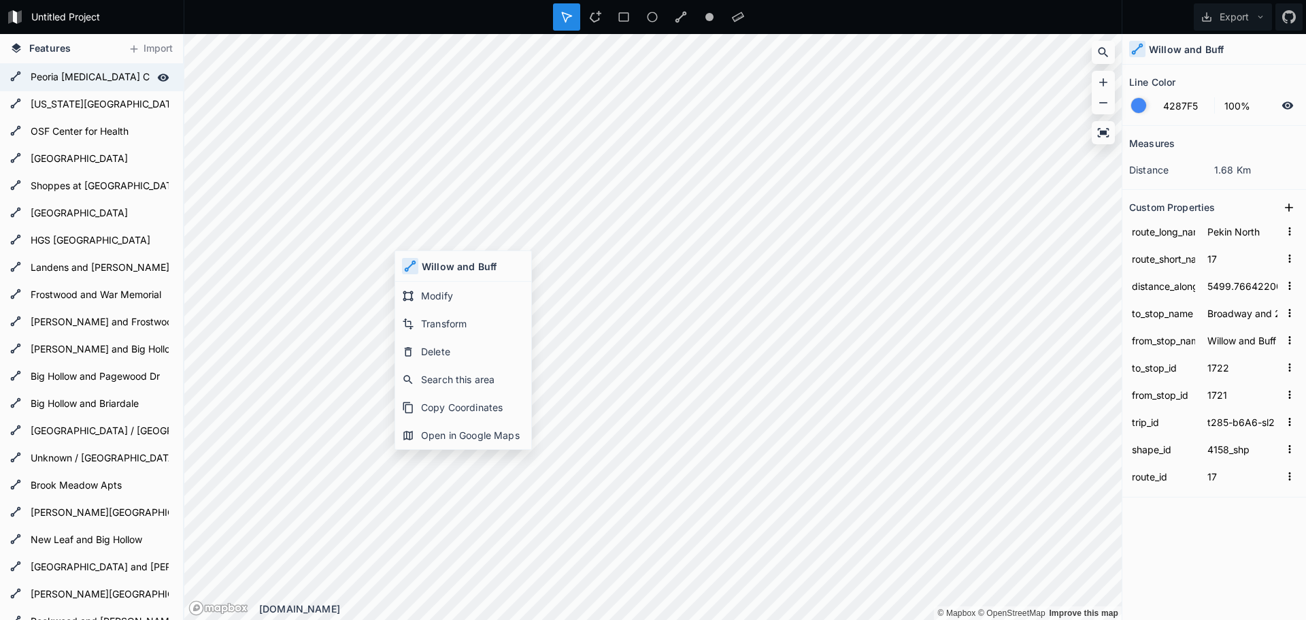
click at [14, 79] on icon at bounding box center [16, 76] width 10 height 10
type input "Northwest Peoria"
type input "3"
type input "1245.655713"
type input "[US_STATE][GEOGRAPHIC_DATA]"
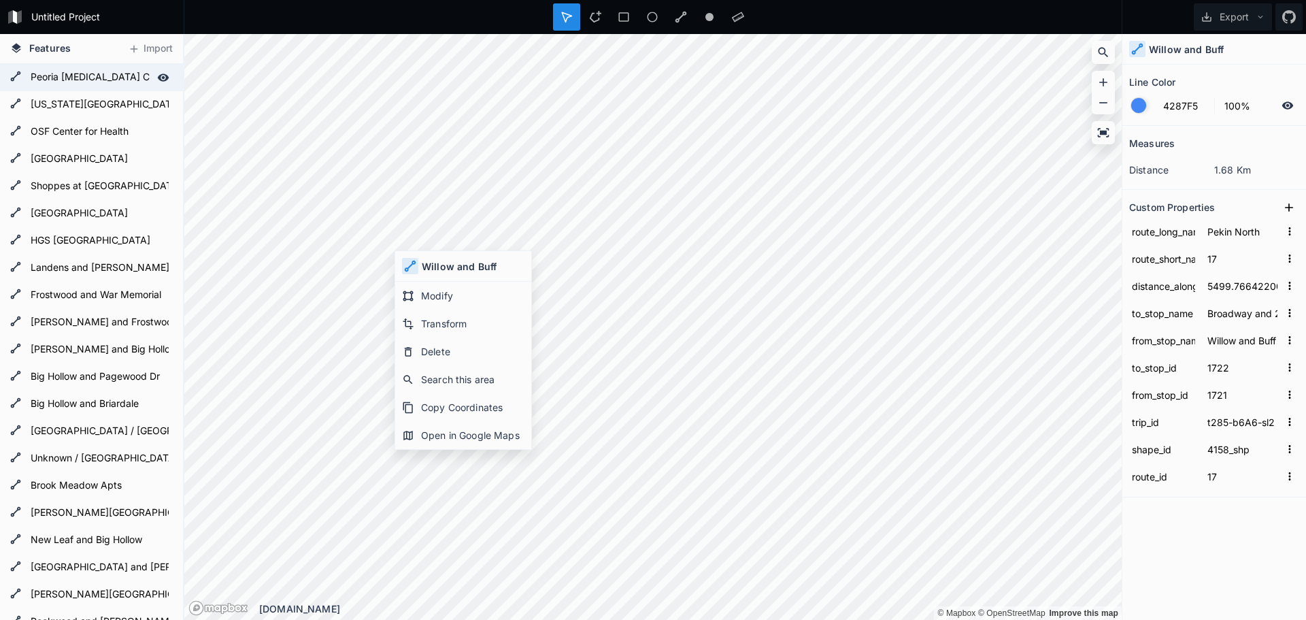
type input "Peoria [MEDICAL_DATA] Care"
type input "1601"
type input "1663"
type input "t203-b12D-sl2"
type input "4139_shp"
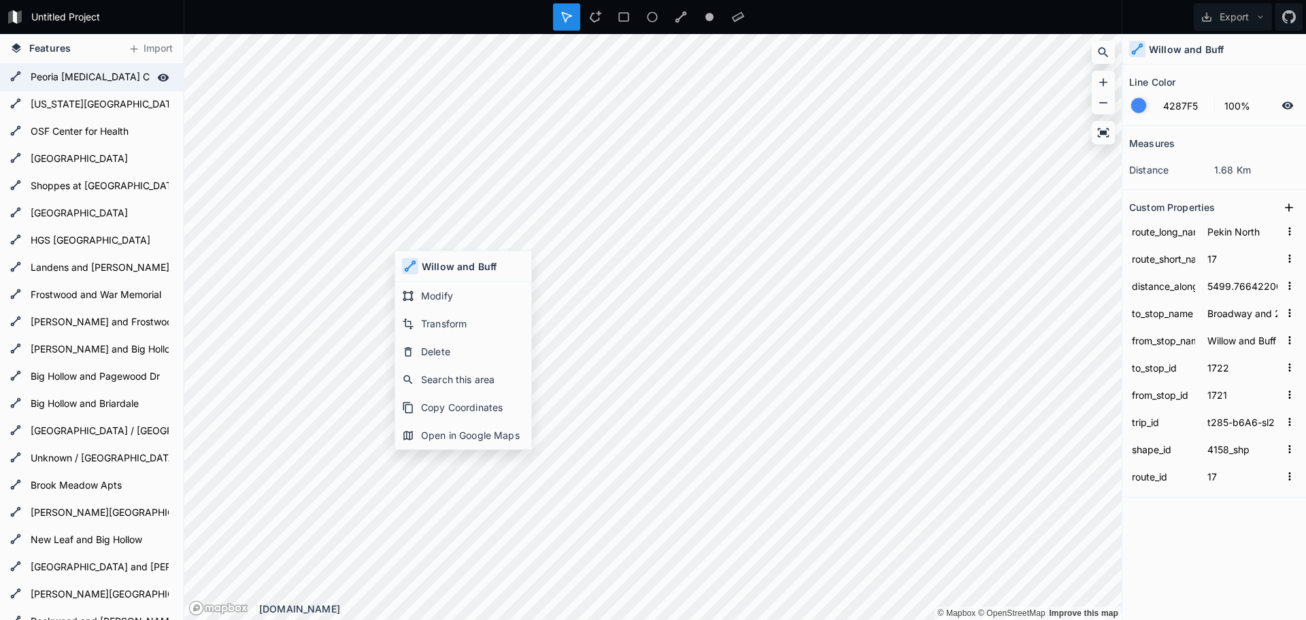
type input "3"
click at [58, 101] on form "[US_STATE][GEOGRAPHIC_DATA]" at bounding box center [90, 105] width 127 height 20
type input "2038.891027"
type input "OSF Center for Health"
type input "[US_STATE][GEOGRAPHIC_DATA]"
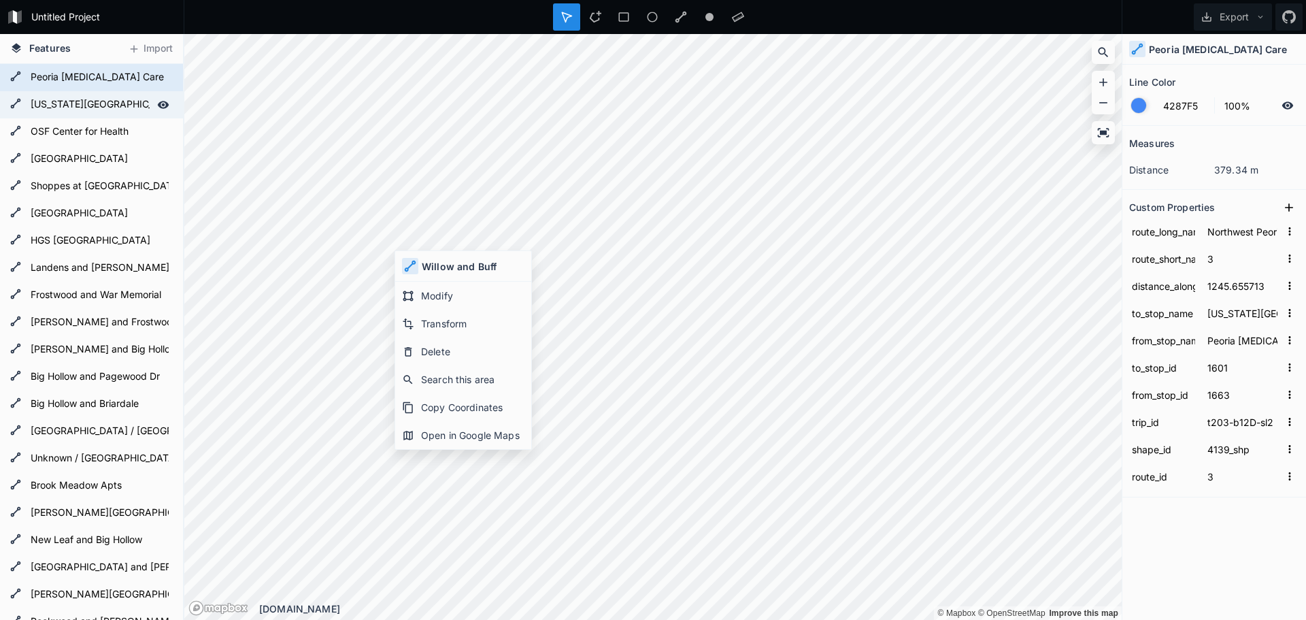
type input "1661"
type input "1601"
click at [62, 83] on form "Peoria [MEDICAL_DATA] Care" at bounding box center [90, 77] width 127 height 20
type input "1245.655713"
type input "[US_STATE][GEOGRAPHIC_DATA]"
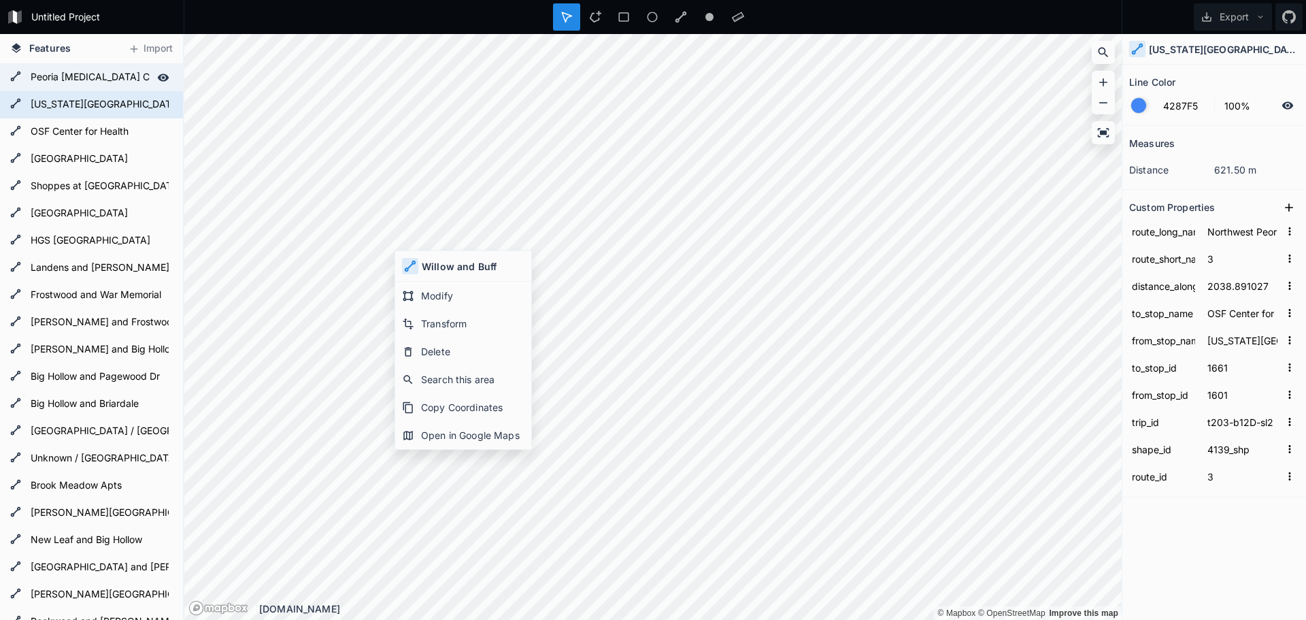
type input "Peoria [MEDICAL_DATA] Care"
type input "1601"
type input "1663"
click at [101, 82] on form "Peoria [MEDICAL_DATA] Care" at bounding box center [90, 77] width 127 height 20
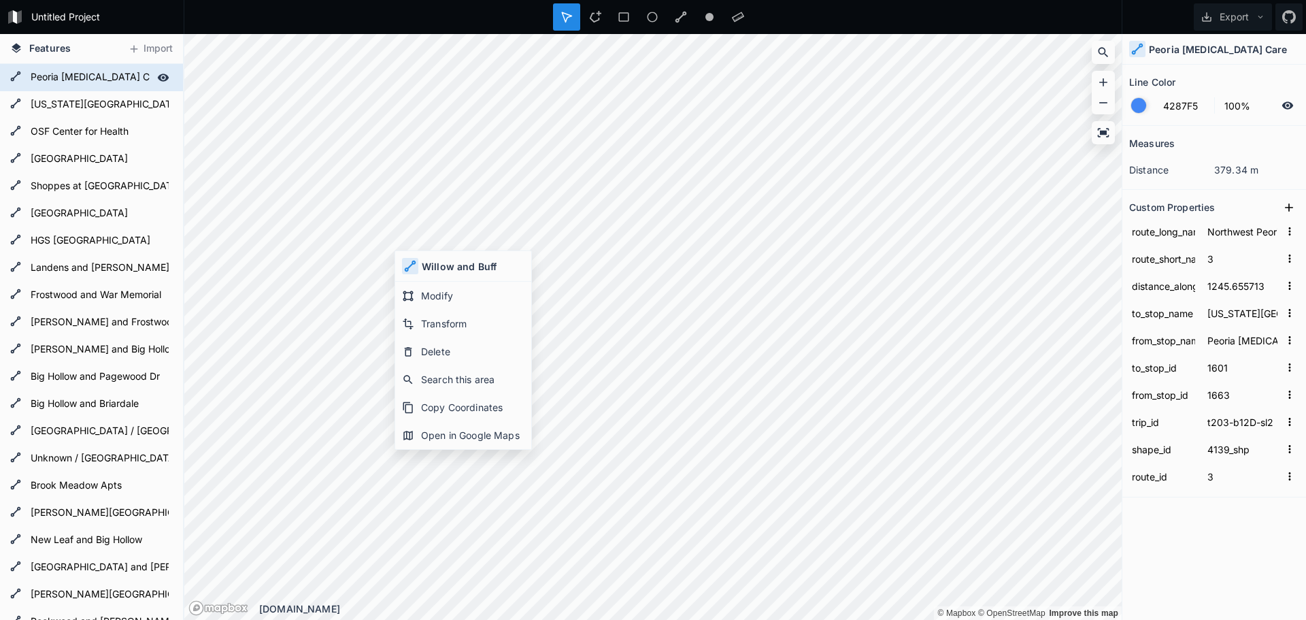
click at [154, 86] on div at bounding box center [163, 77] width 19 height 19
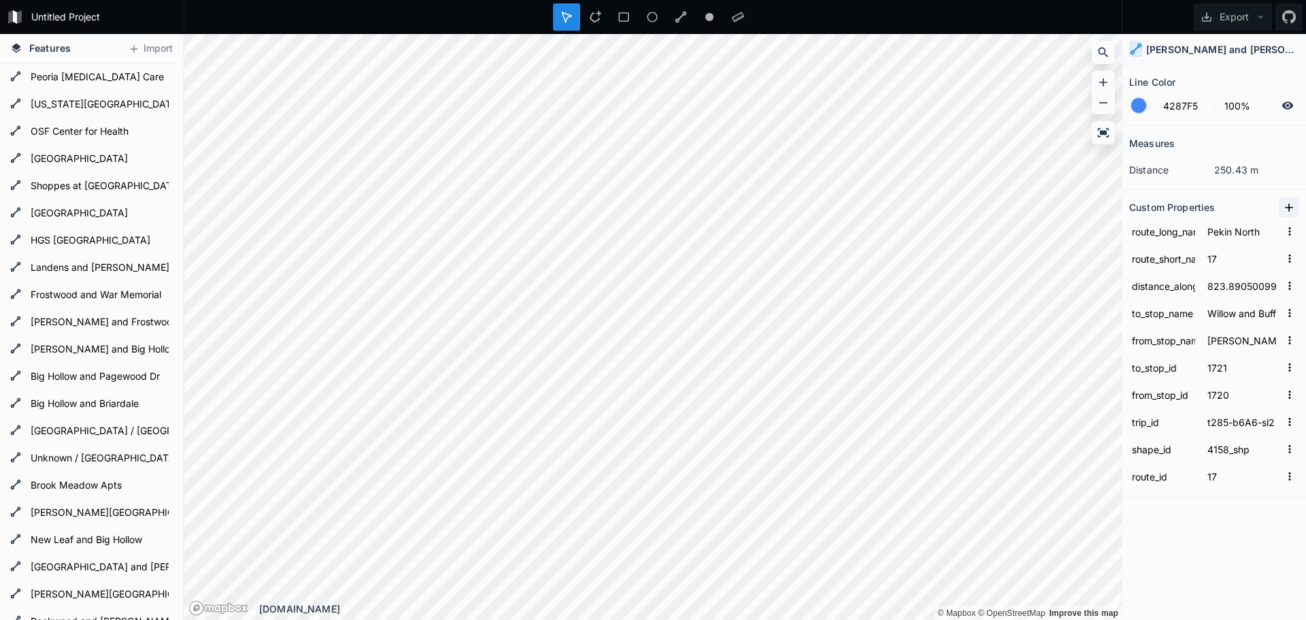
click at [1288, 210] on icon at bounding box center [1289, 208] width 14 height 14
click at [1288, 229] on icon "button" at bounding box center [1290, 231] width 12 height 12
click at [1276, 271] on span "Delete" at bounding box center [1268, 274] width 54 height 14
click at [1171, 290] on input "distance_along_route_m" at bounding box center [1163, 286] width 69 height 20
click at [1286, 285] on icon "button" at bounding box center [1290, 286] width 12 height 12
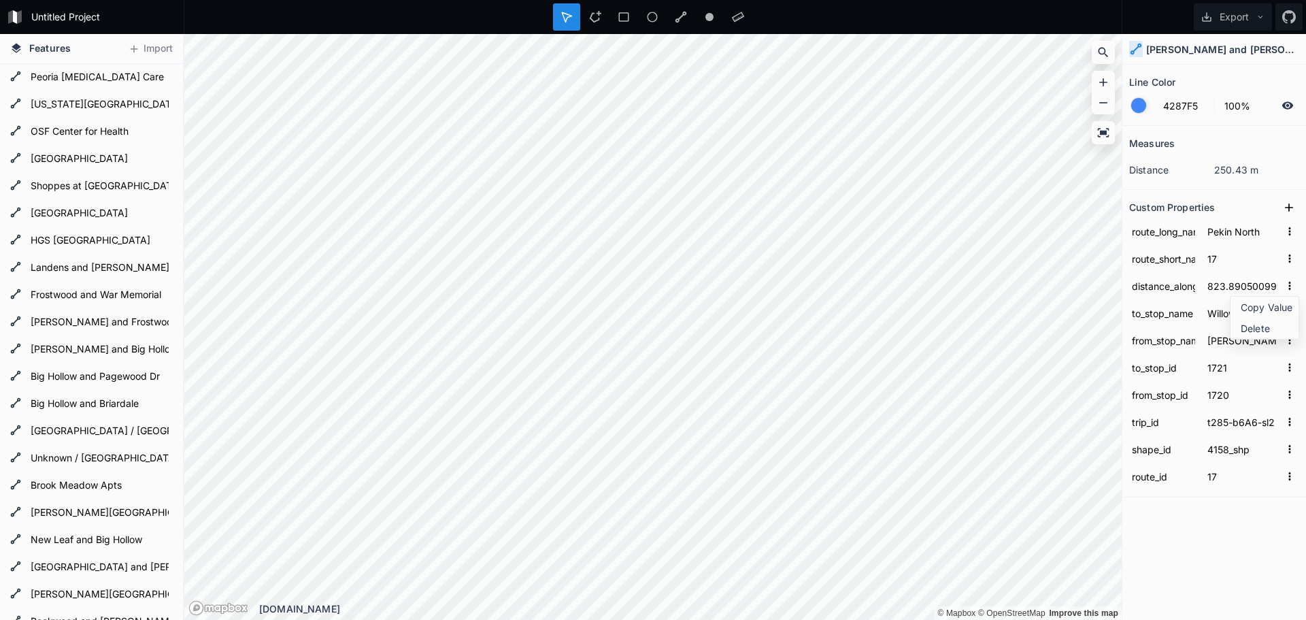
click at [1205, 529] on div "Measures distance 250.43 m Custom Properties route_long_name [GEOGRAPHIC_DATA] …" at bounding box center [1214, 339] width 184 height 426
